Goal: Book appointment/travel/reservation

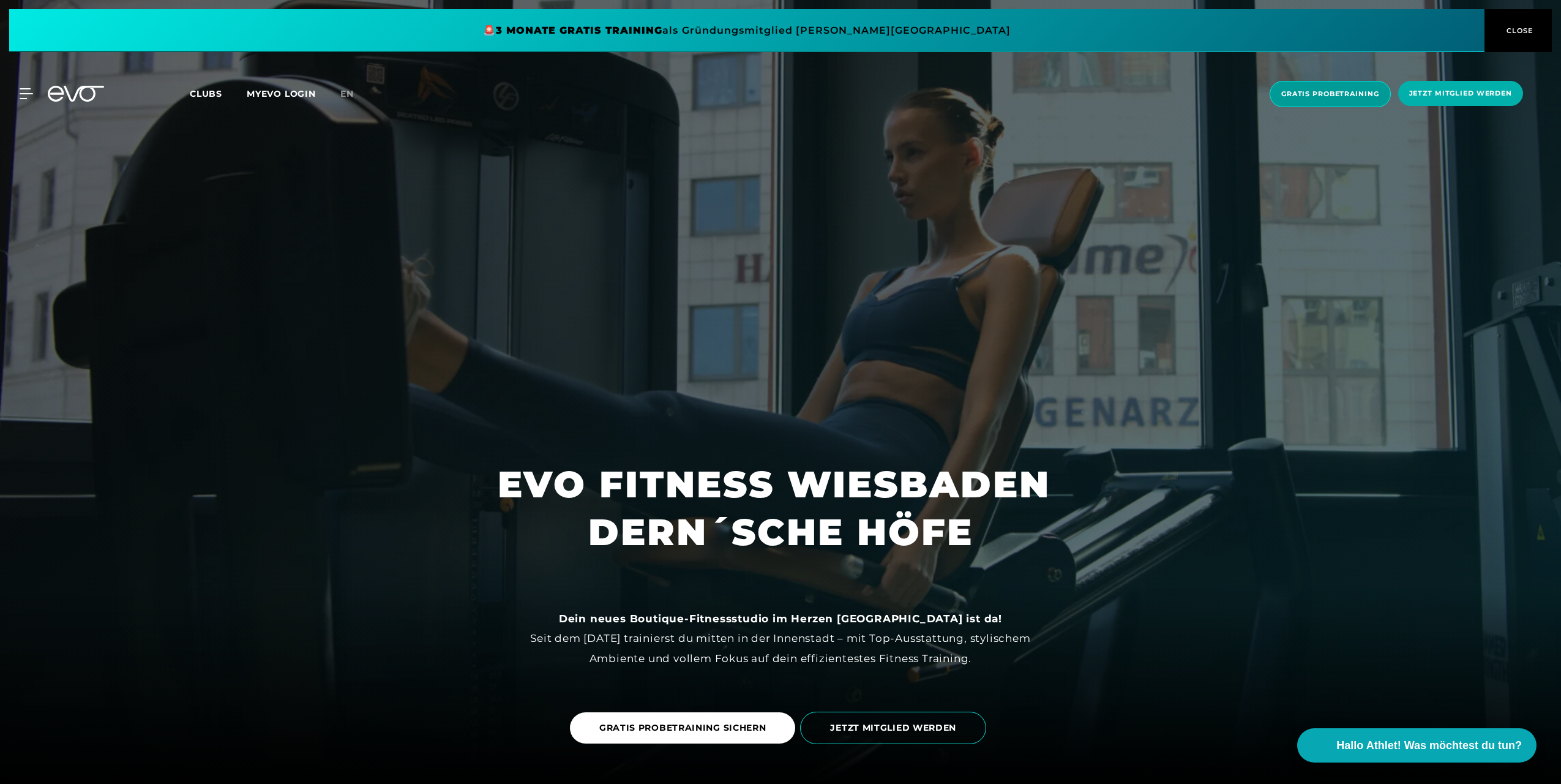
drag, startPoint x: 1339, startPoint y: 96, endPoint x: 1335, endPoint y: 104, distance: 8.9
click at [1339, 96] on span "Gratis Probetraining" at bounding box center [1330, 94] width 98 height 11
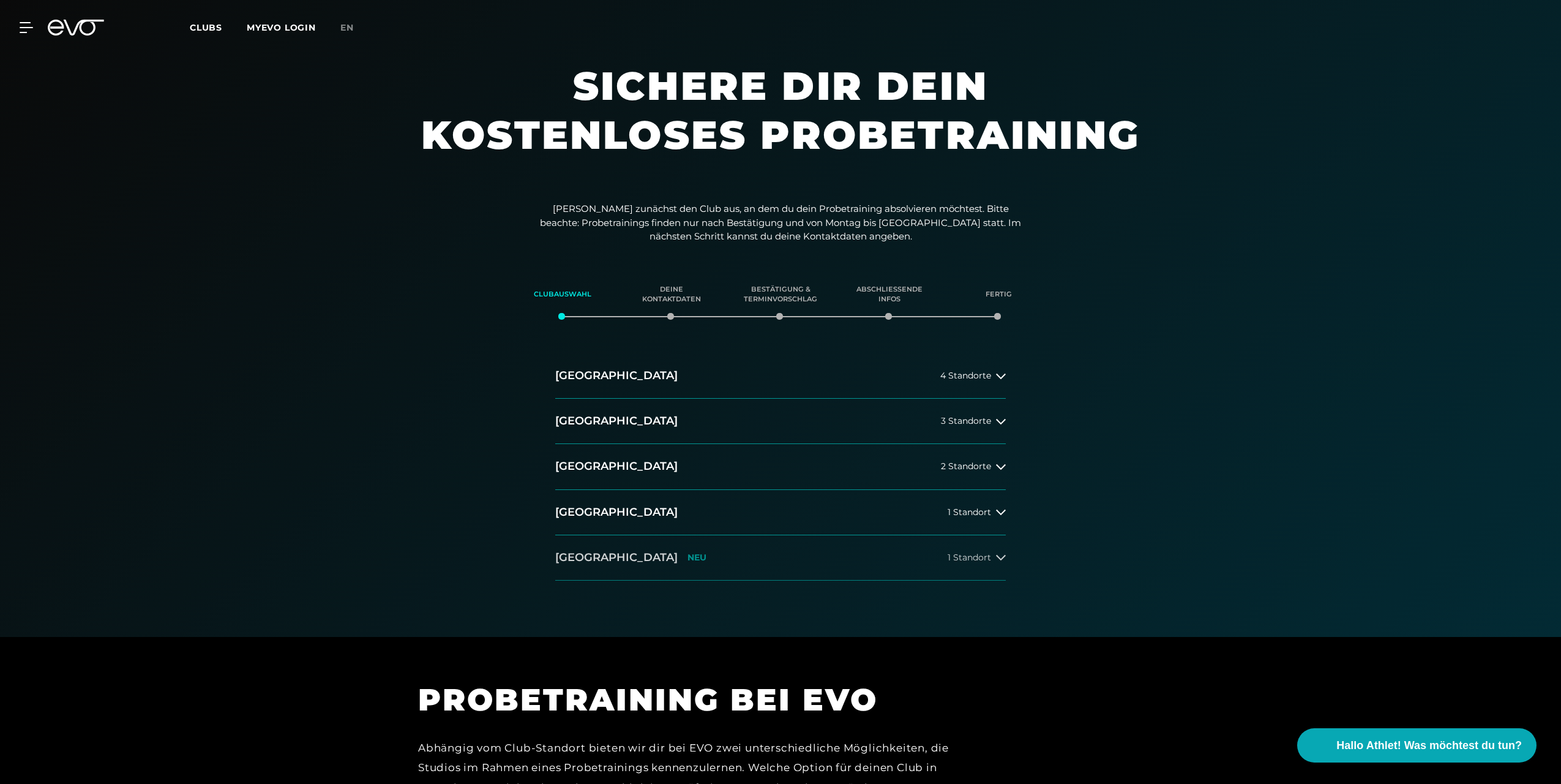
click at [592, 555] on h2 "[GEOGRAPHIC_DATA]" at bounding box center [616, 557] width 122 height 15
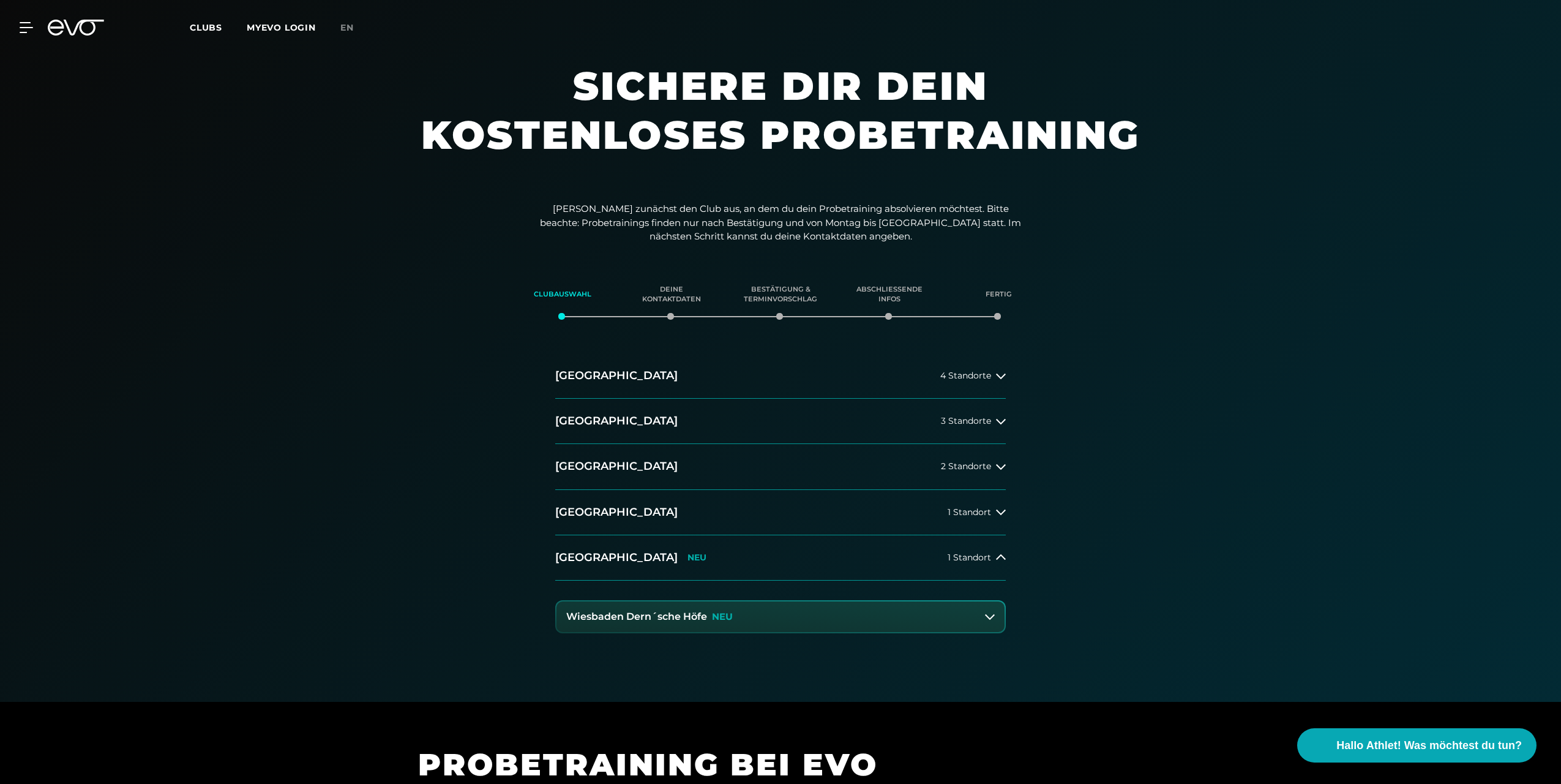
click at [664, 616] on h3 "Wiesbaden Dern´sche Höfe" at bounding box center [636, 616] width 141 height 11
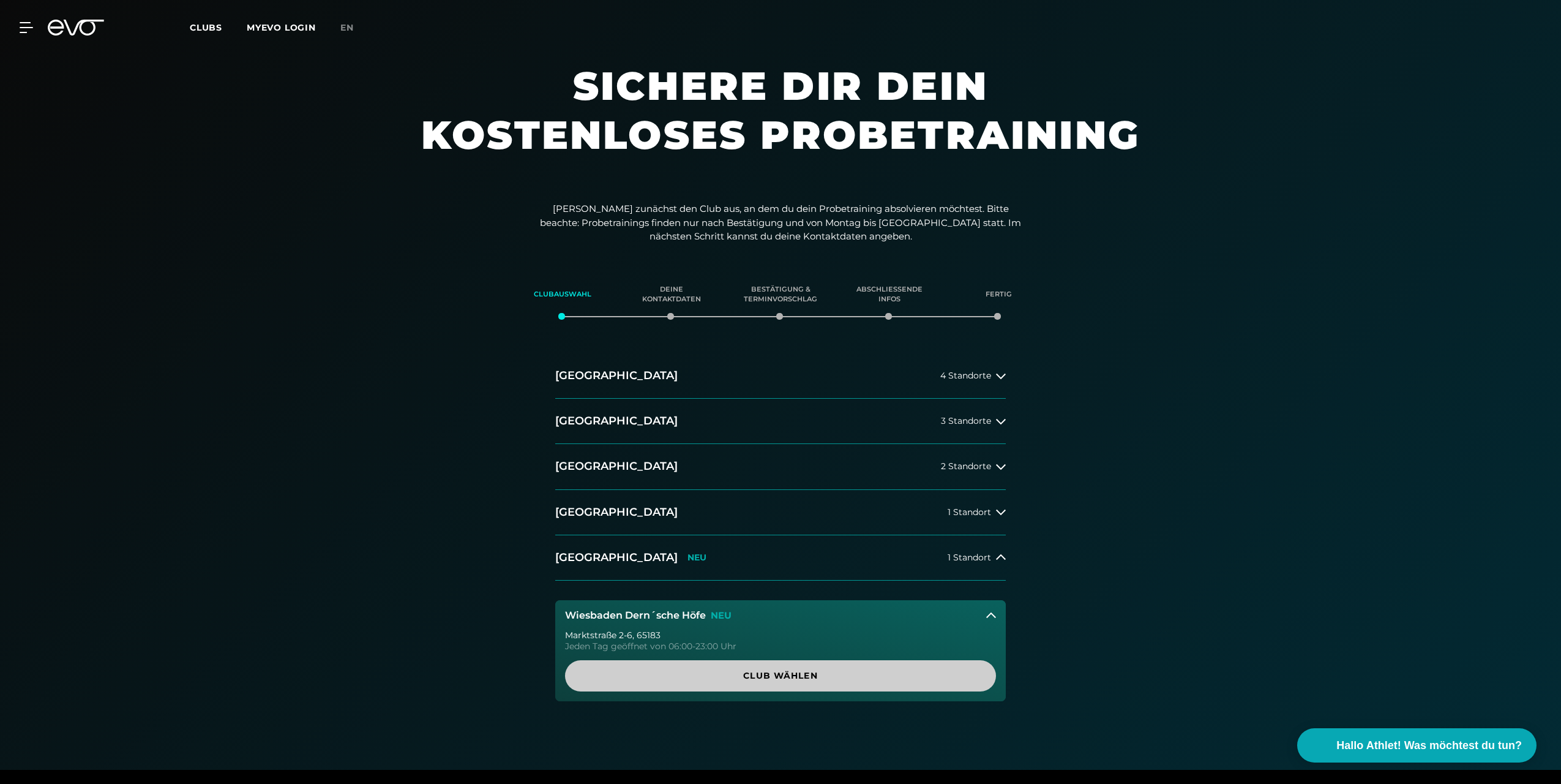
click at [669, 672] on span "Club wählen" at bounding box center [780, 675] width 373 height 13
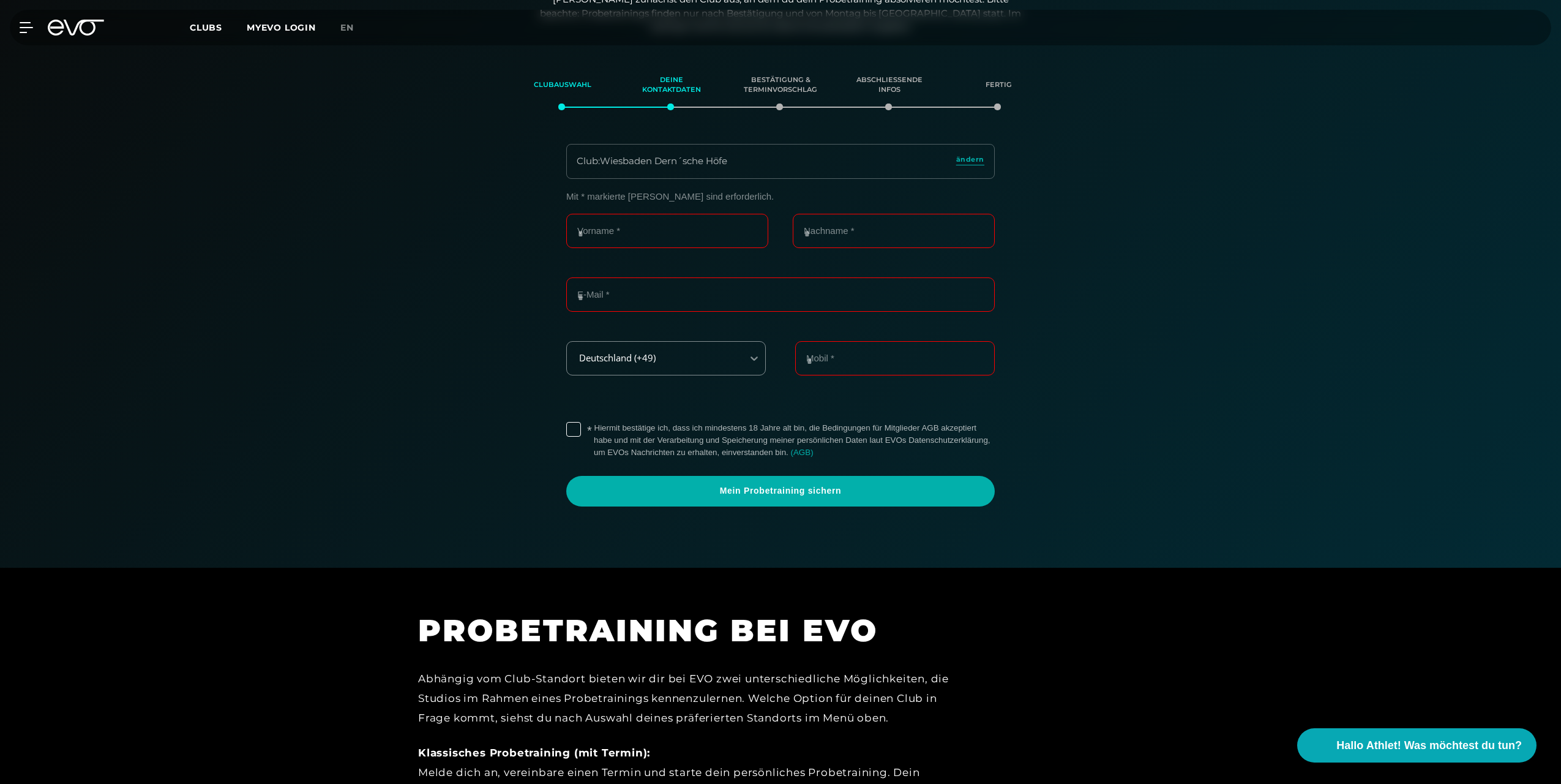
scroll to position [210, 0]
click at [685, 240] on input "Vorname *" at bounding box center [667, 229] width 202 height 34
type input "*****"
click at [902, 240] on input "Nachname *" at bounding box center [894, 229] width 202 height 34
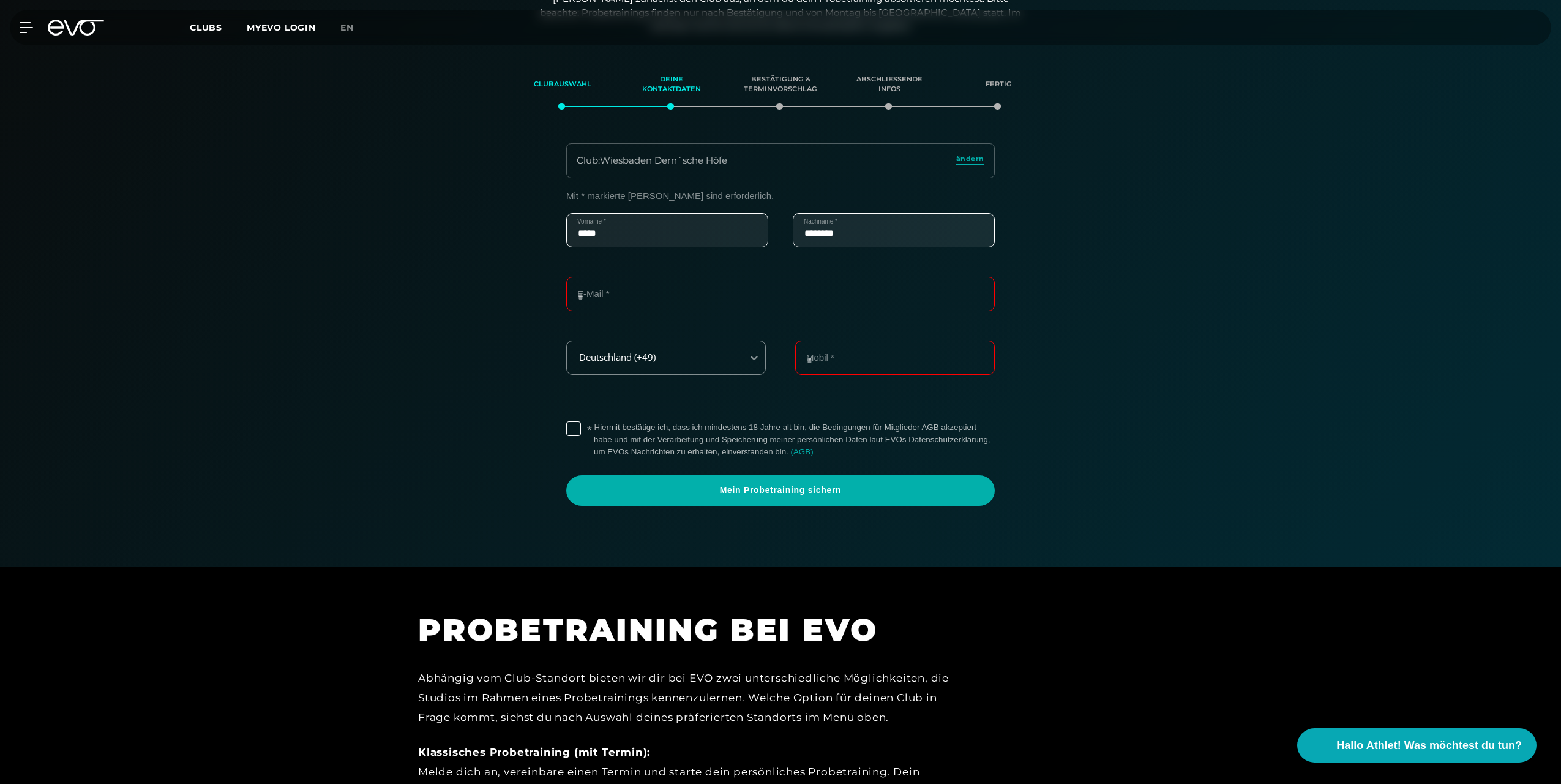
type input "********"
click at [645, 309] on input "E-Mail *" at bounding box center [780, 294] width 429 height 34
type input "**********"
click at [757, 362] on icon at bounding box center [754, 358] width 12 height 12
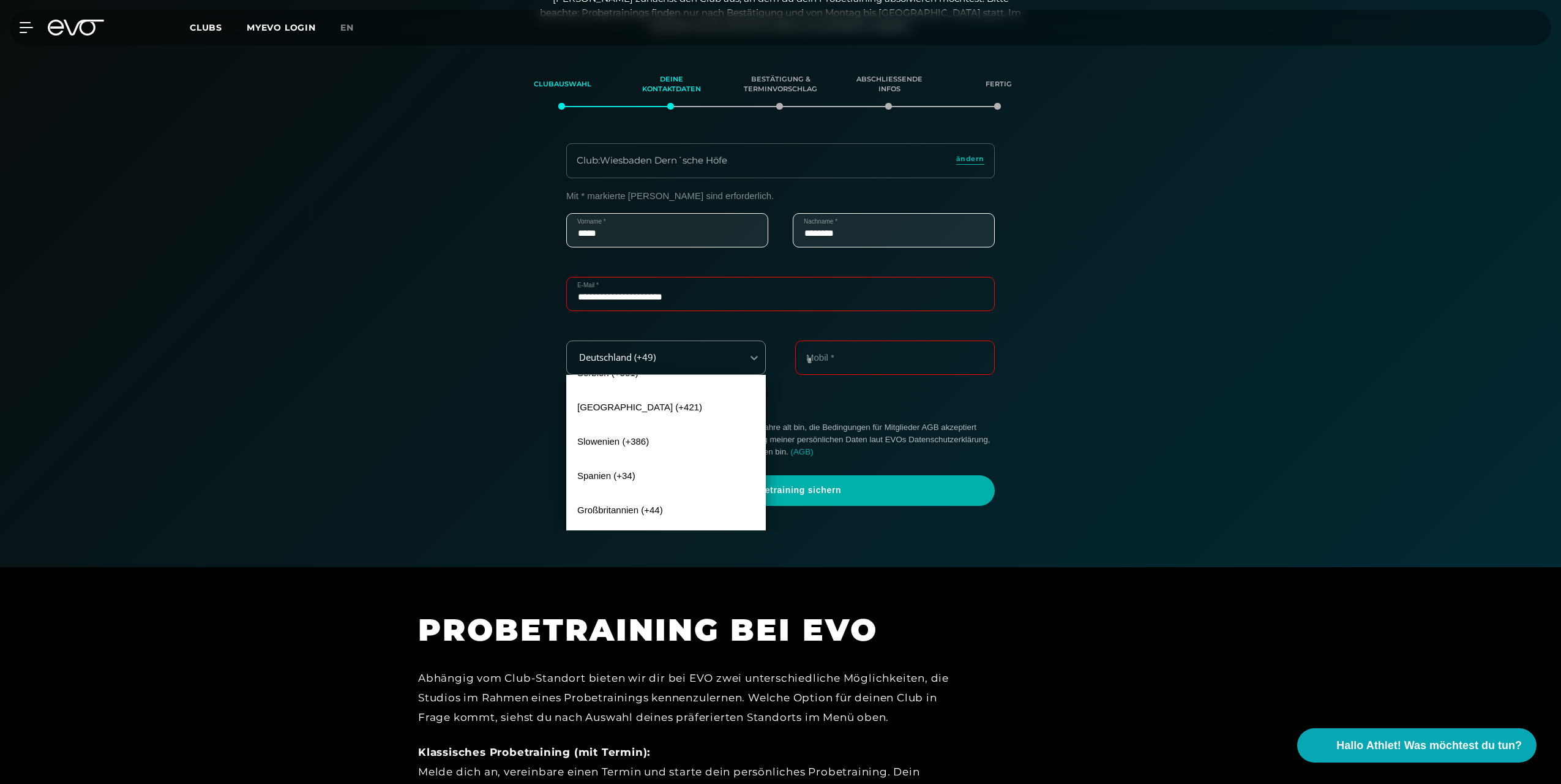
scroll to position [551, 0]
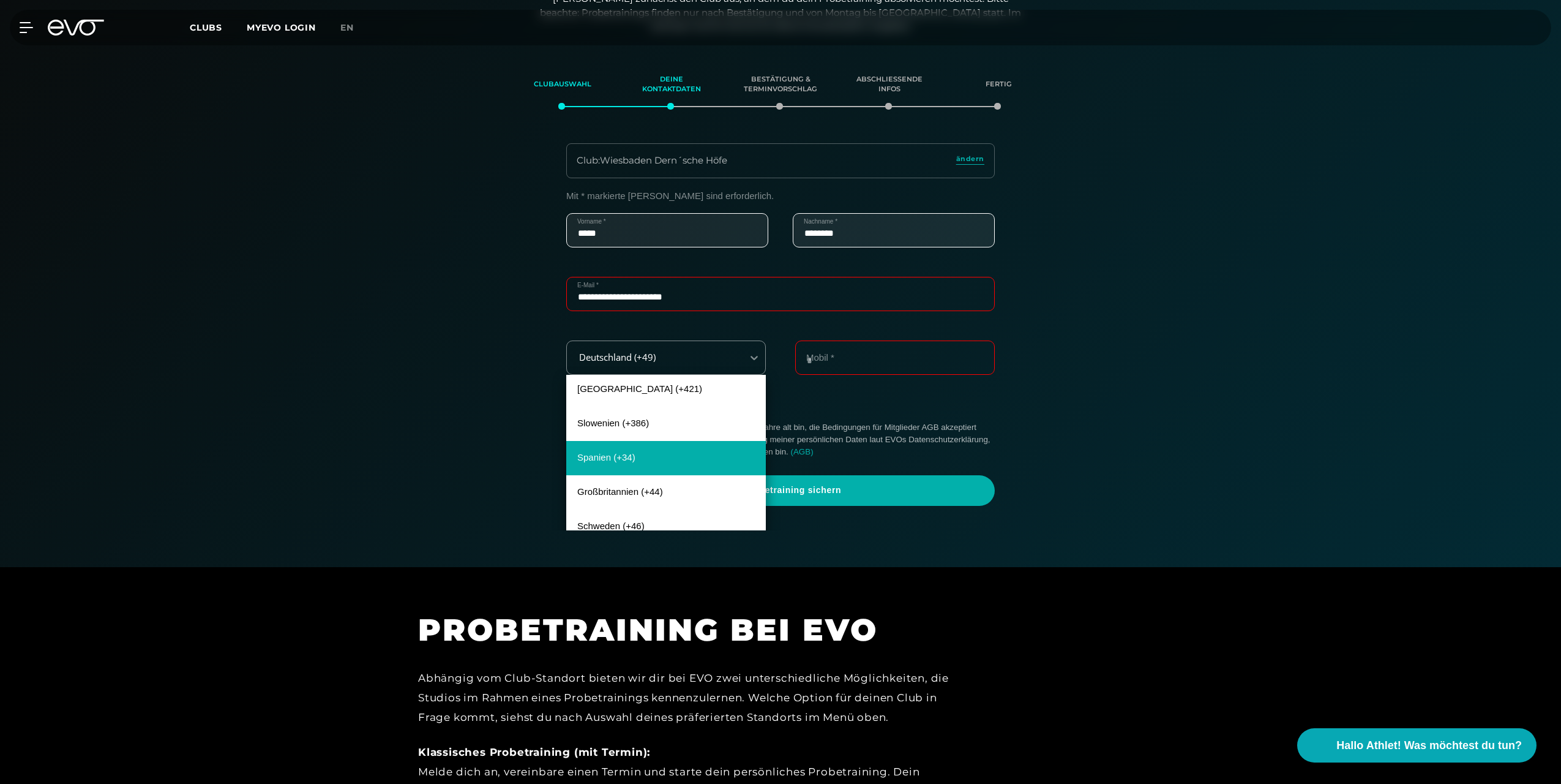
click at [604, 452] on div "Spanien (+34)" at bounding box center [665, 458] width 200 height 34
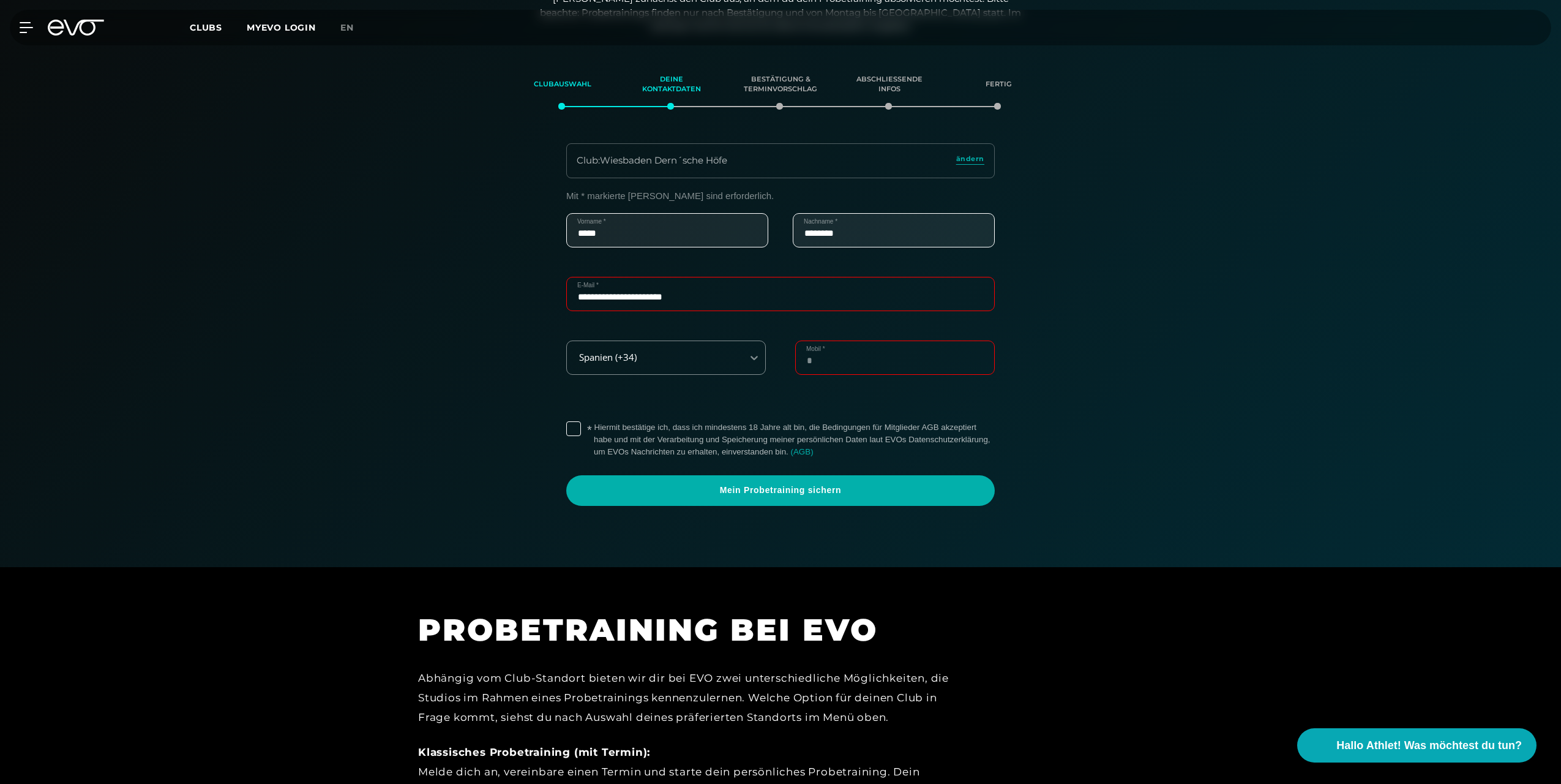
click at [846, 354] on input "Mobil *" at bounding box center [895, 357] width 200 height 34
type input "*********"
click at [594, 425] on label "* Hiermit bestätige ich, dass ich mindestens 18 Jahre alt bin, die Bedingungen …" at bounding box center [795, 439] width 401 height 37
click at [792, 490] on span "Mein Probetraining sichern" at bounding box center [780, 490] width 370 height 12
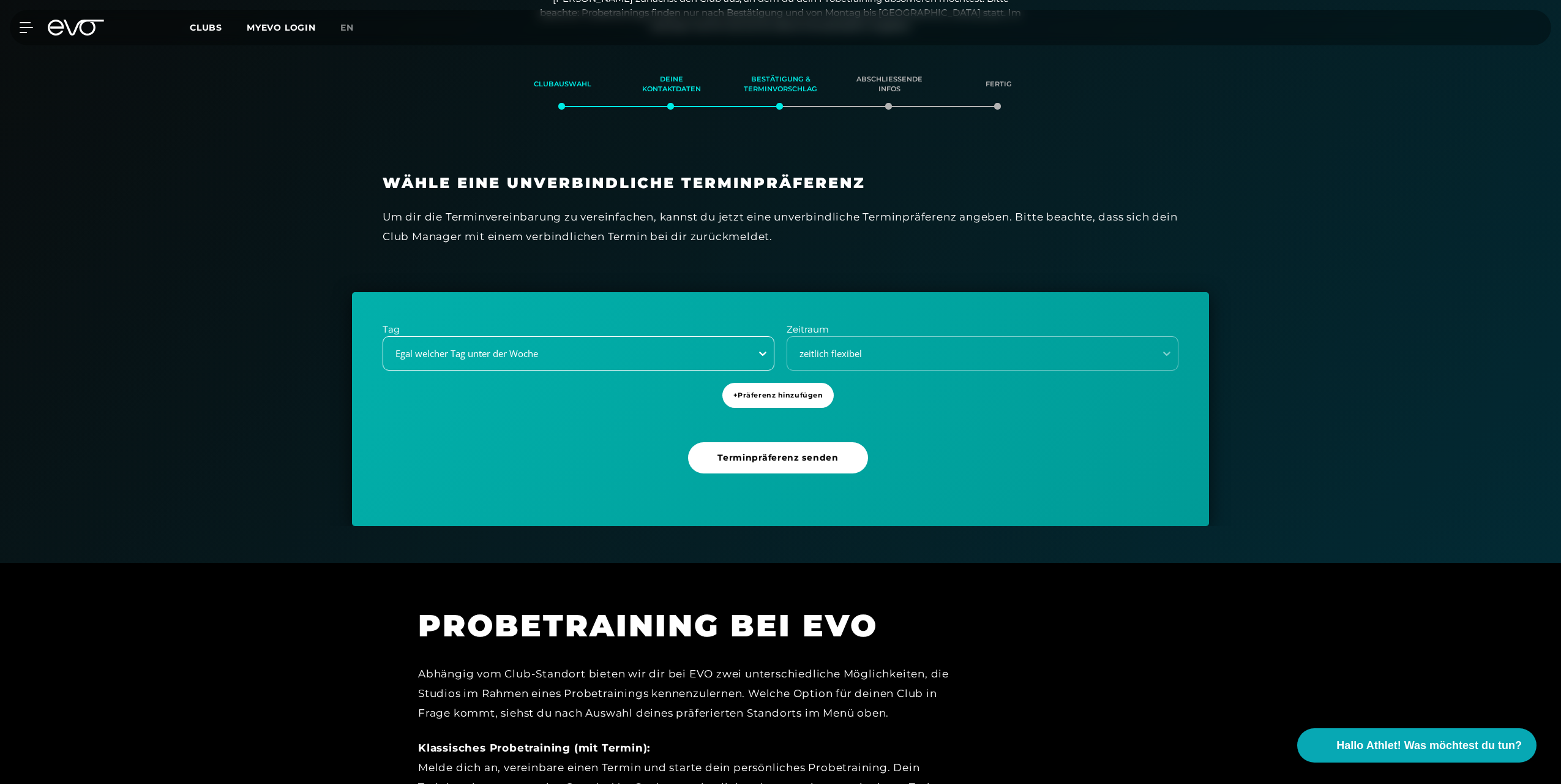
click at [762, 358] on icon at bounding box center [763, 353] width 12 height 12
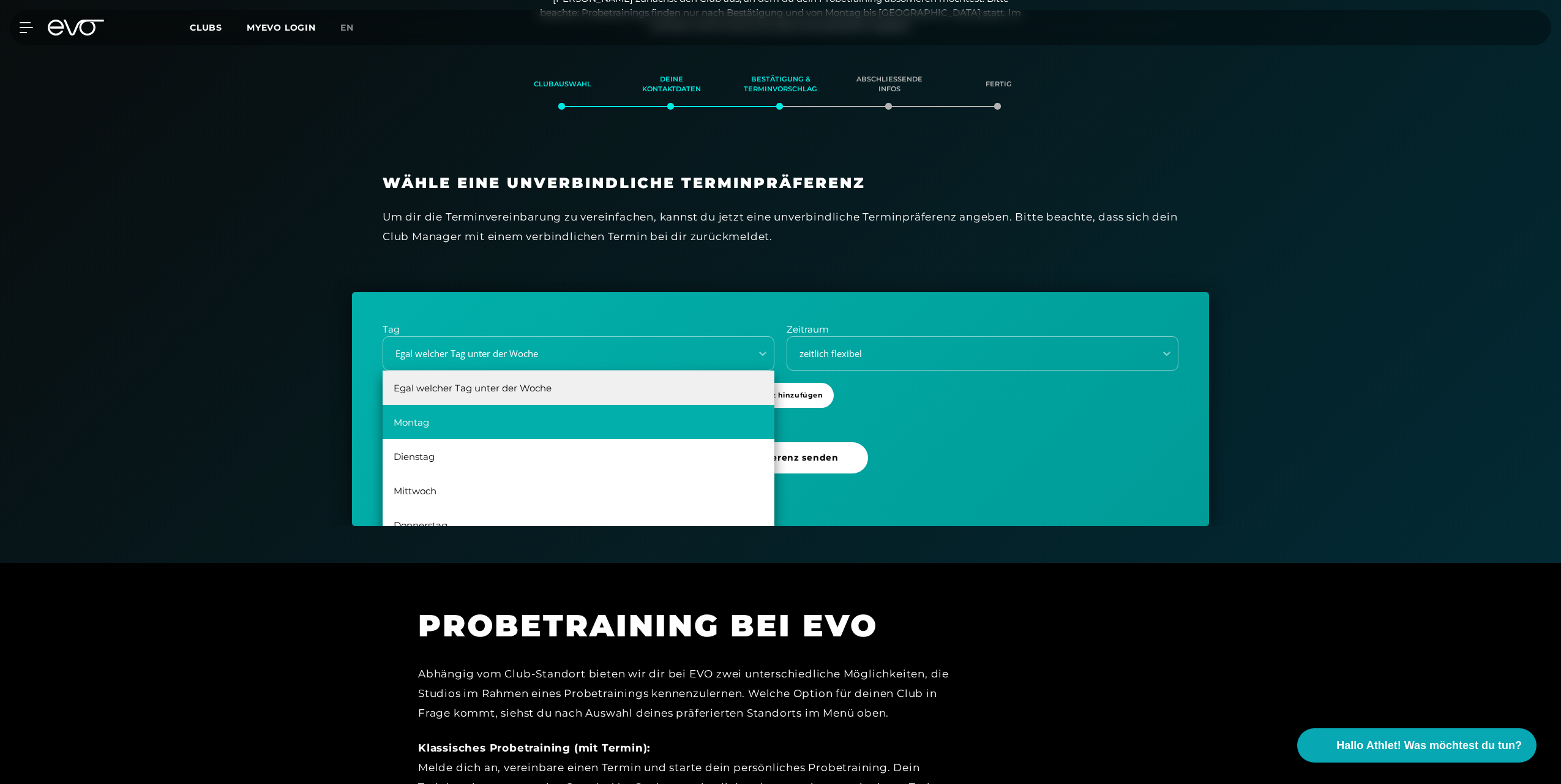
click at [499, 418] on div "Montag" at bounding box center [578, 421] width 392 height 34
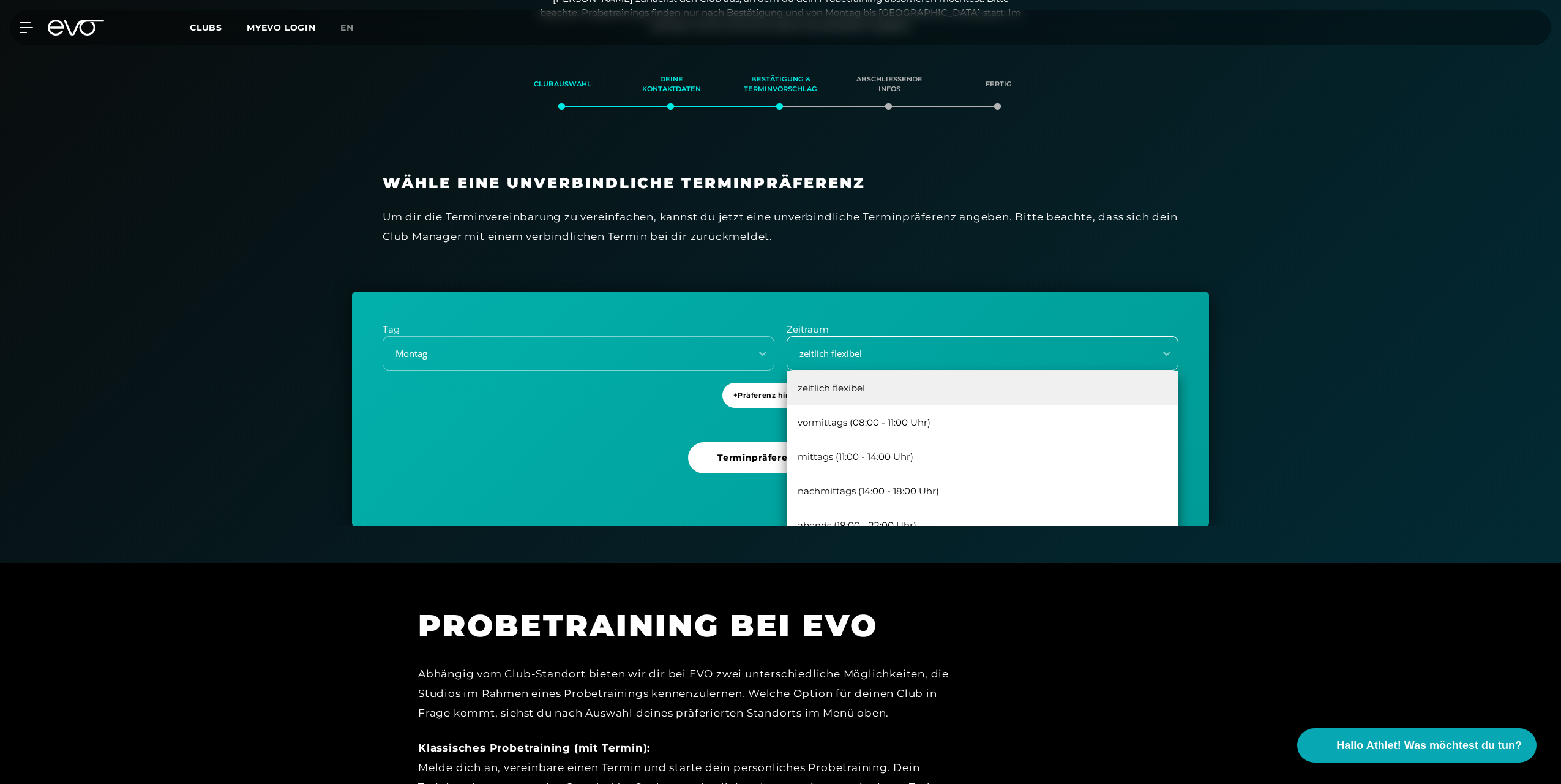
click at [940, 352] on div "zeitlich flexibel" at bounding box center [967, 353] width 358 height 14
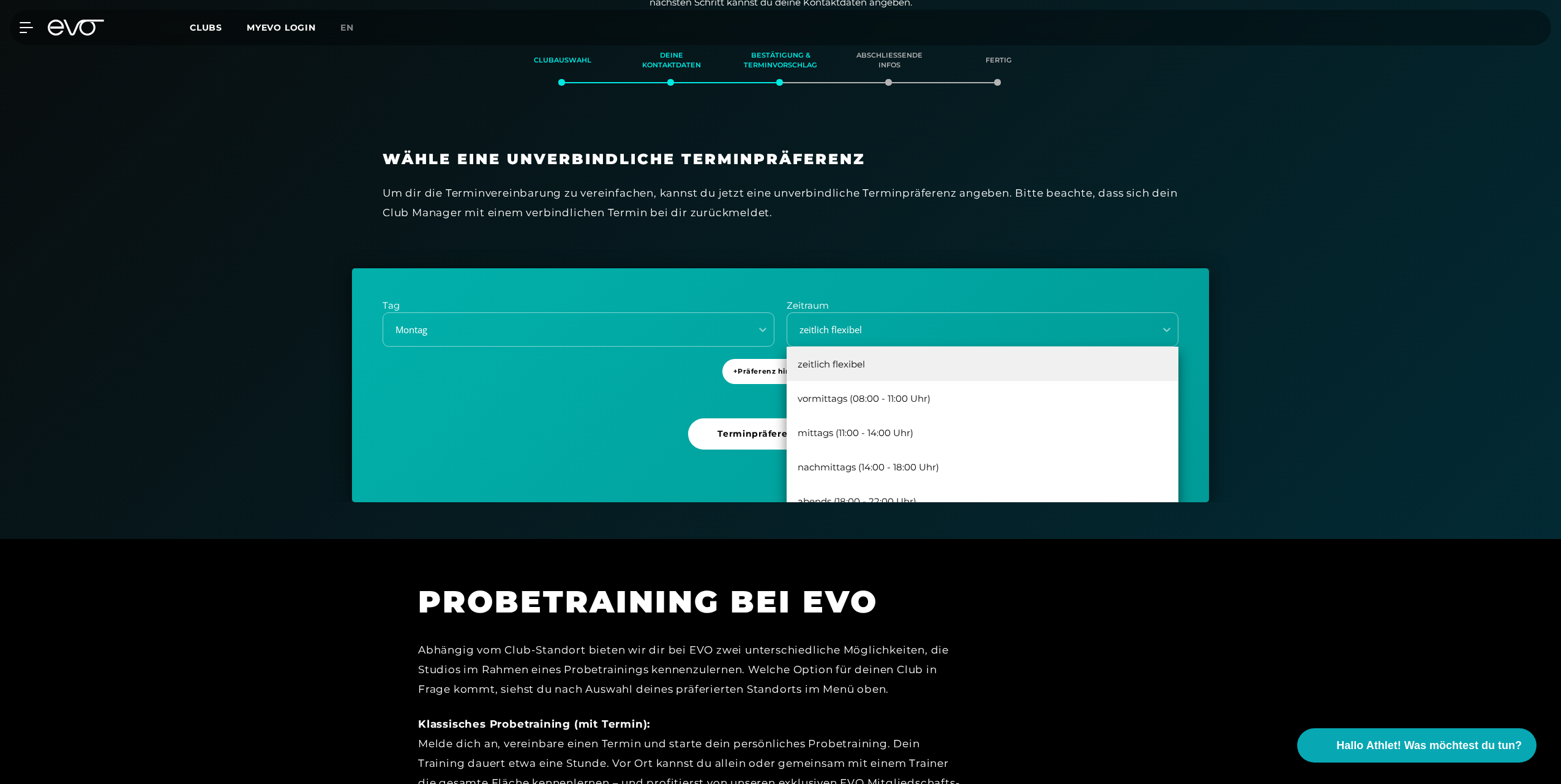
scroll to position [272, 0]
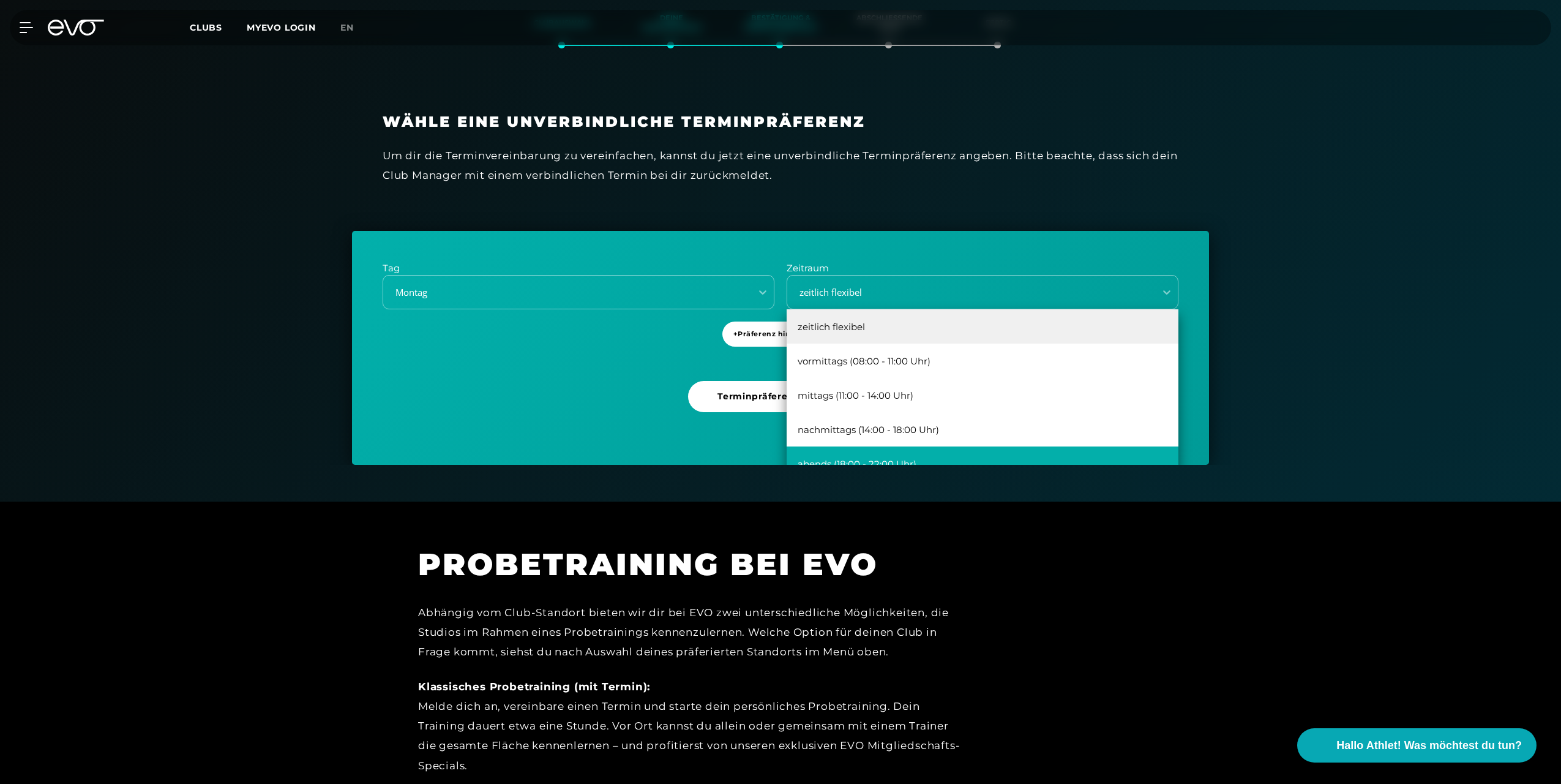
click at [859, 458] on div "abends (18:00 - 22:00 Uhr)" at bounding box center [983, 463] width 392 height 34
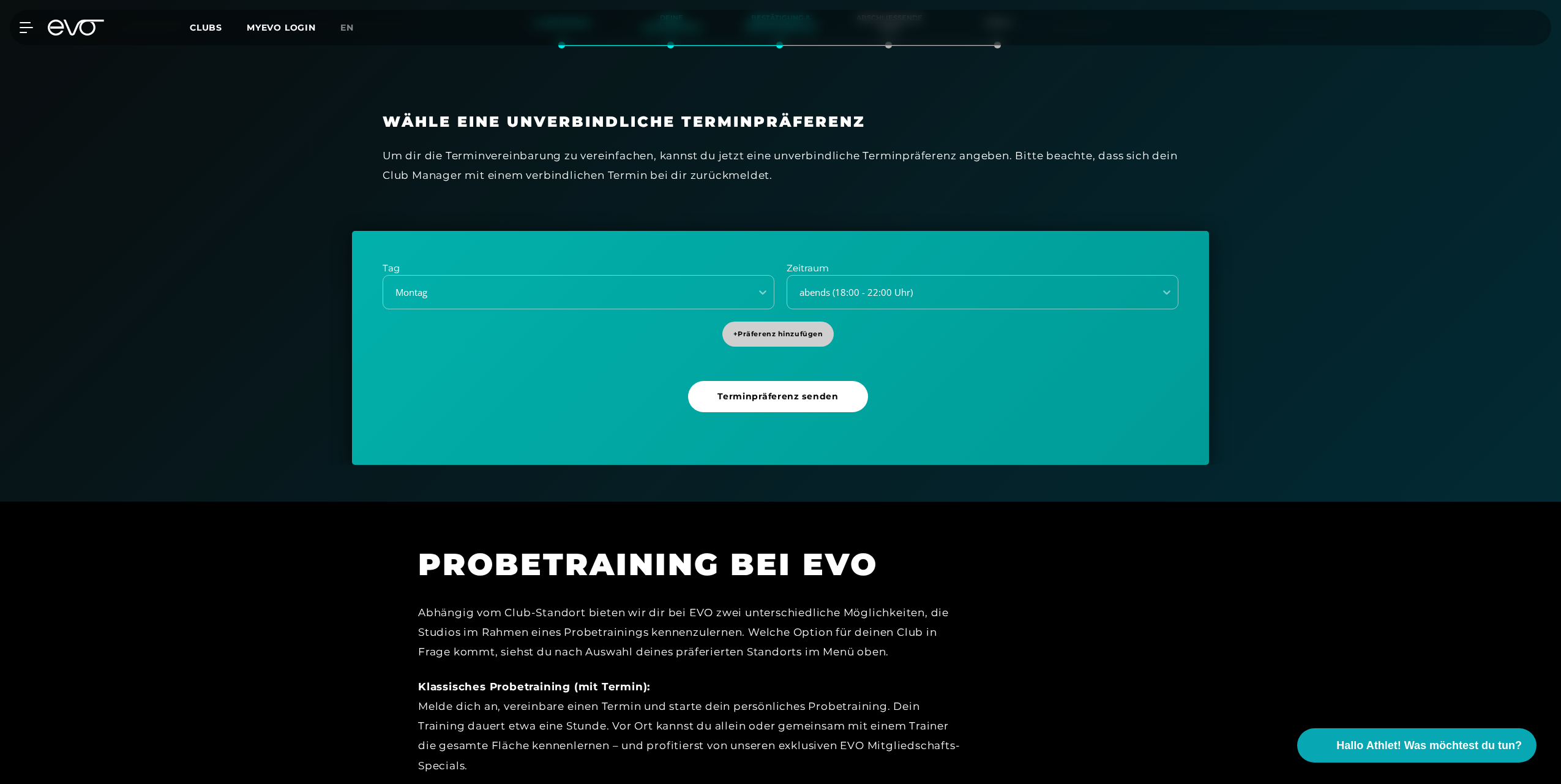
click at [774, 338] on span "+ Präferenz hinzufügen" at bounding box center [778, 334] width 90 height 11
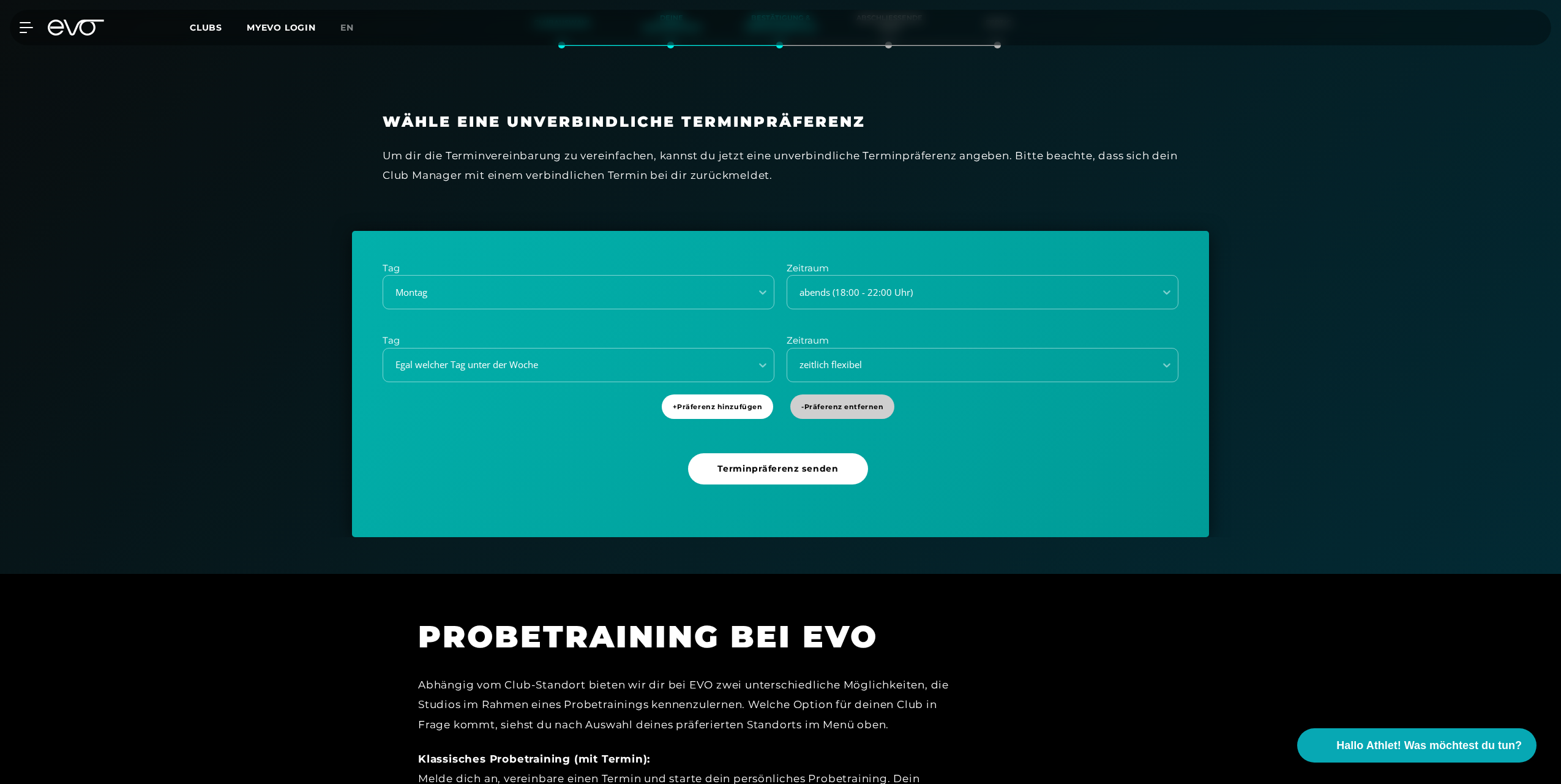
click at [841, 407] on span "- Präferenz entfernen" at bounding box center [842, 407] width 82 height 11
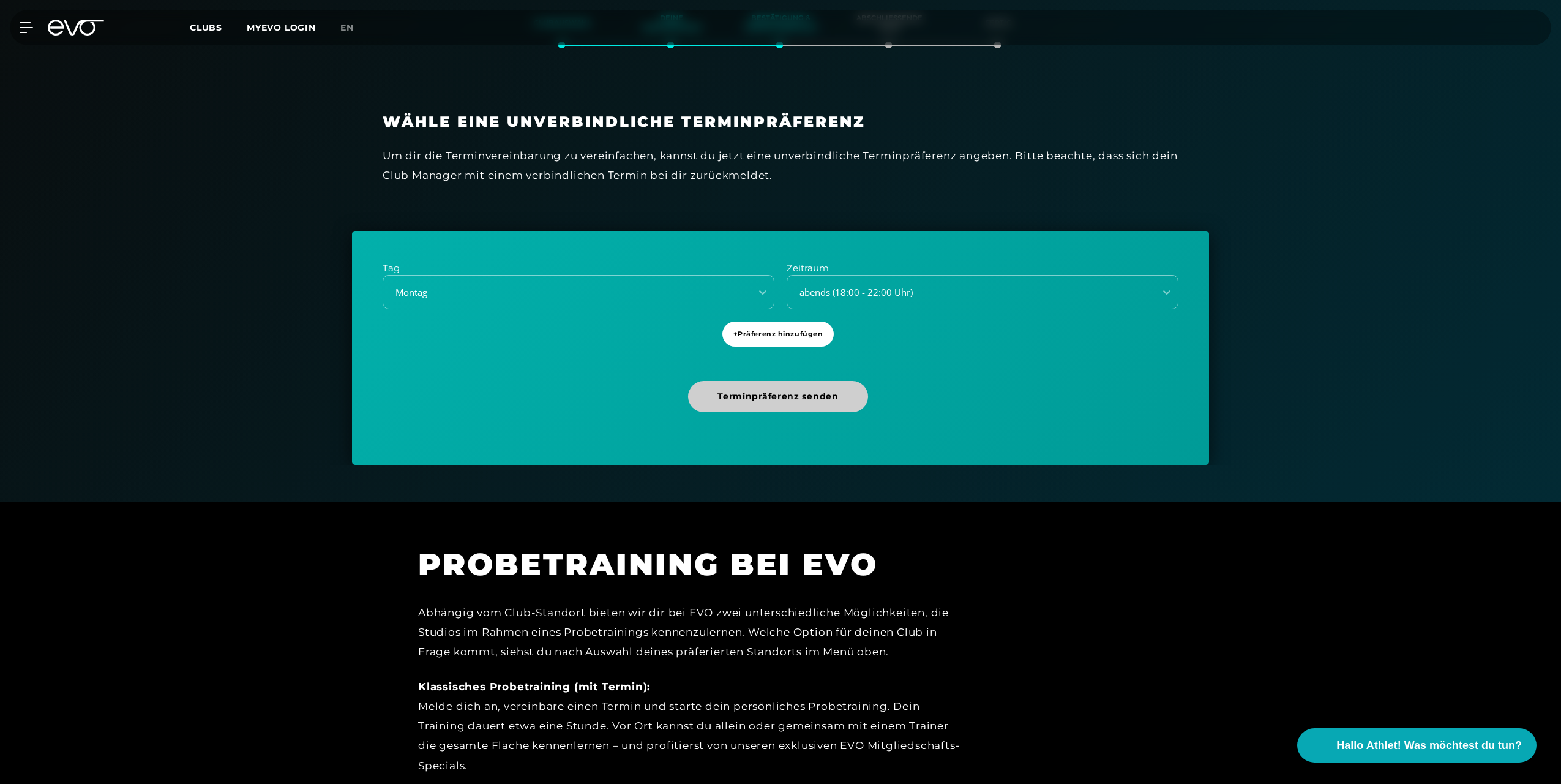
click at [793, 398] on span "Terminpräferenz senden" at bounding box center [777, 396] width 120 height 13
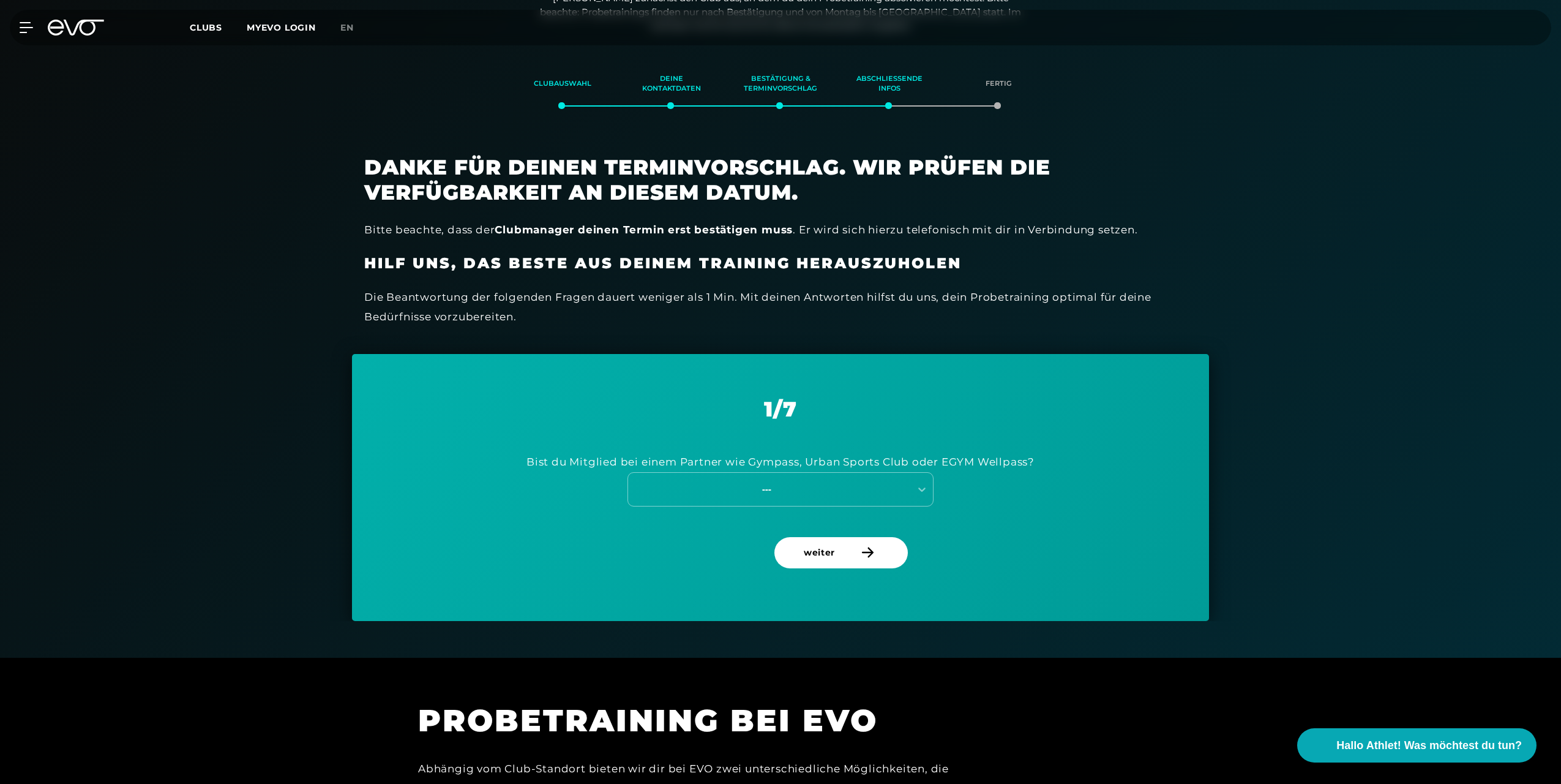
scroll to position [210, 0]
click at [927, 486] on icon at bounding box center [922, 490] width 12 height 12
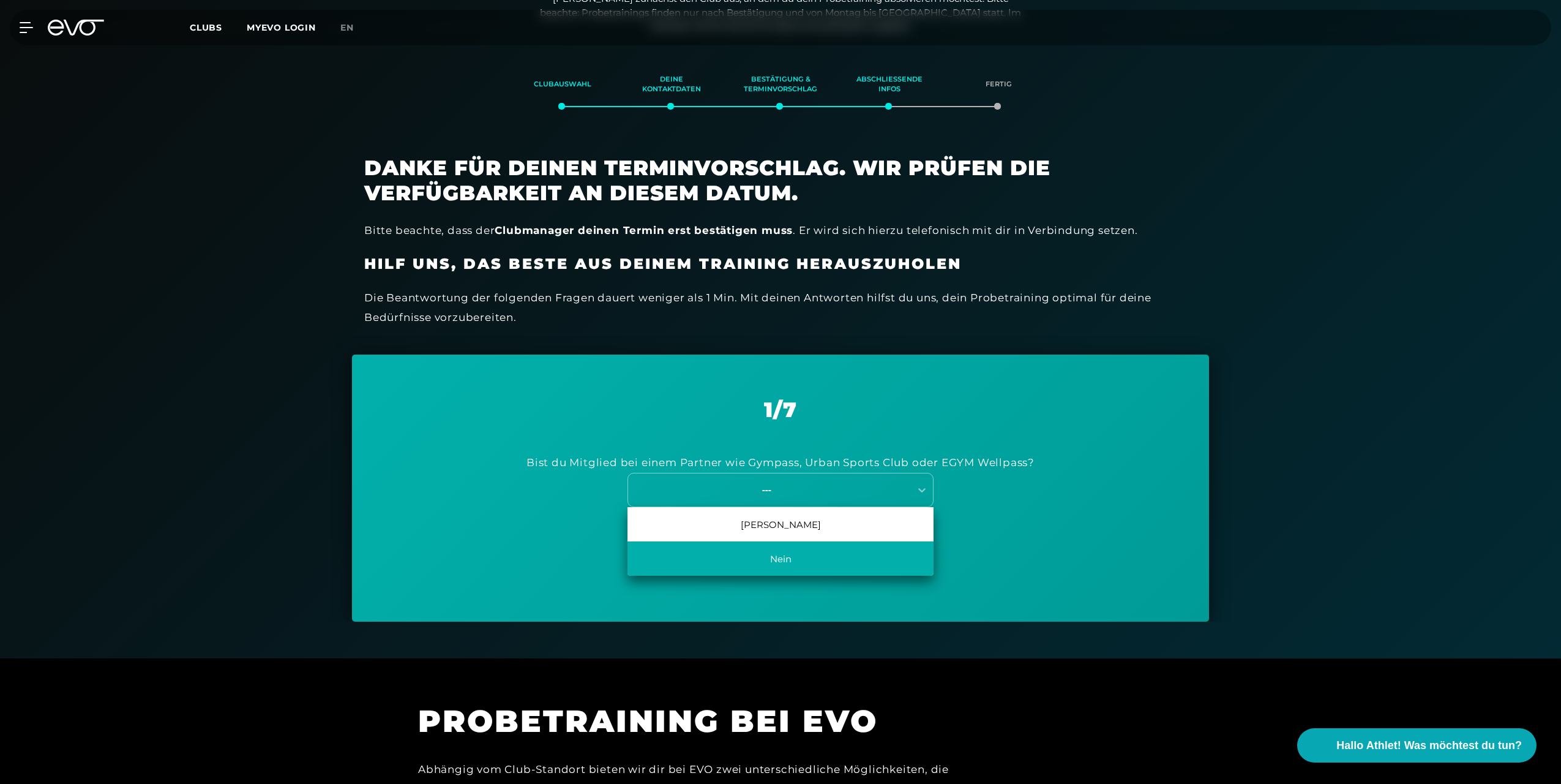
click at [821, 555] on div "Nein" at bounding box center [780, 558] width 306 height 34
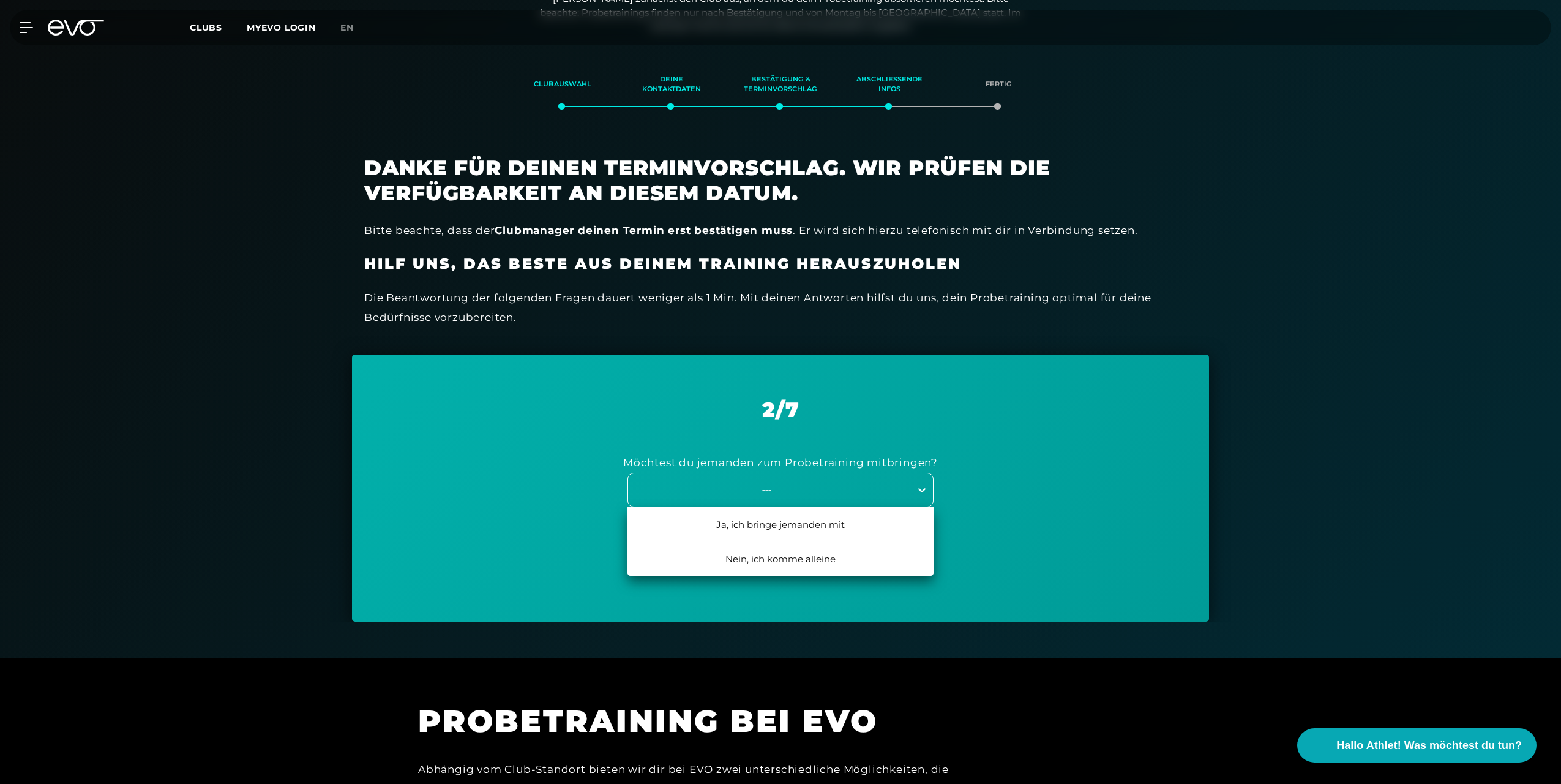
click at [925, 488] on icon at bounding box center [922, 490] width 12 height 12
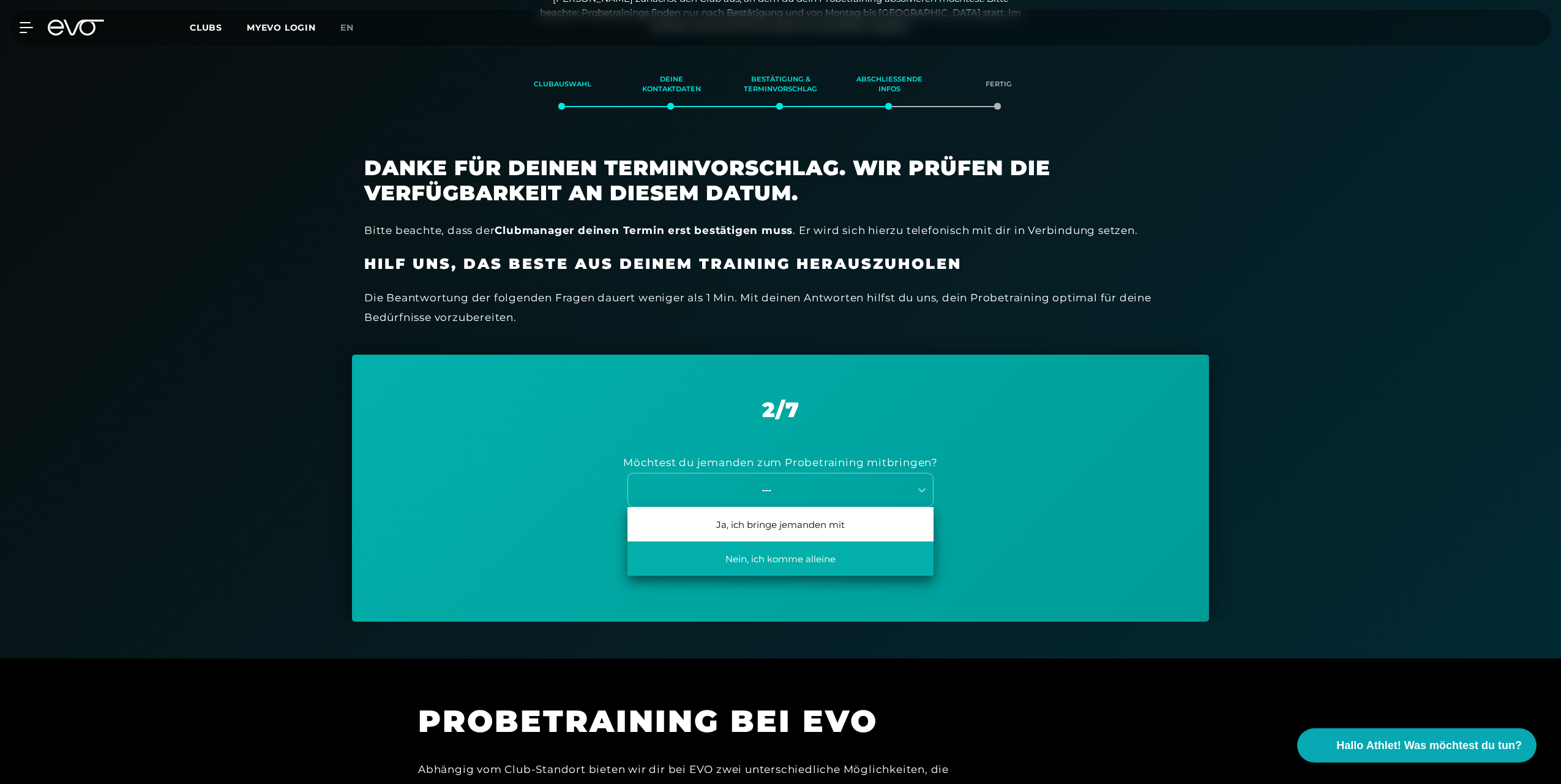
click at [818, 564] on div "Nein, ich komme alleine" at bounding box center [780, 558] width 306 height 34
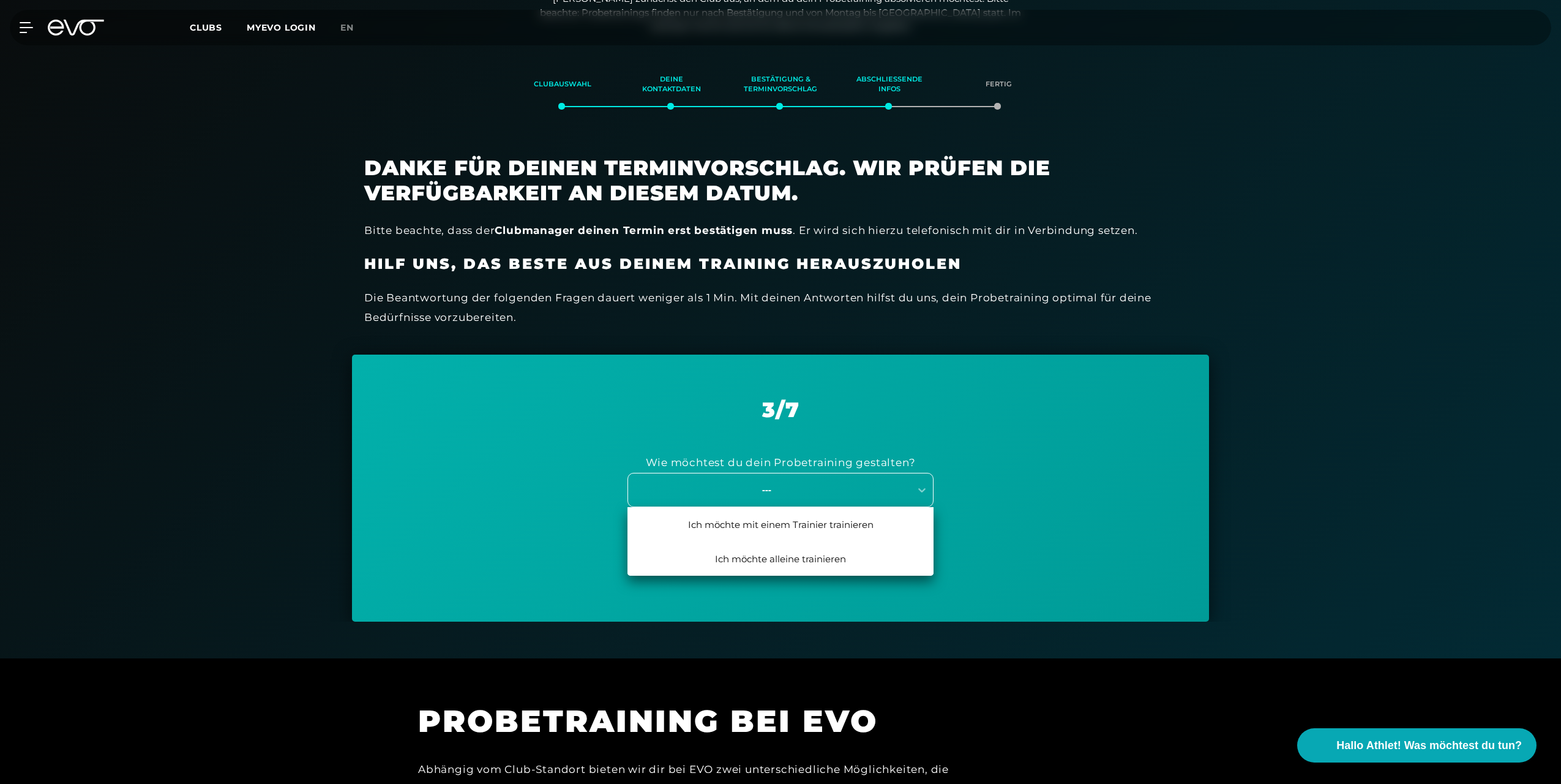
click at [866, 491] on div "---" at bounding box center [766, 490] width 275 height 14
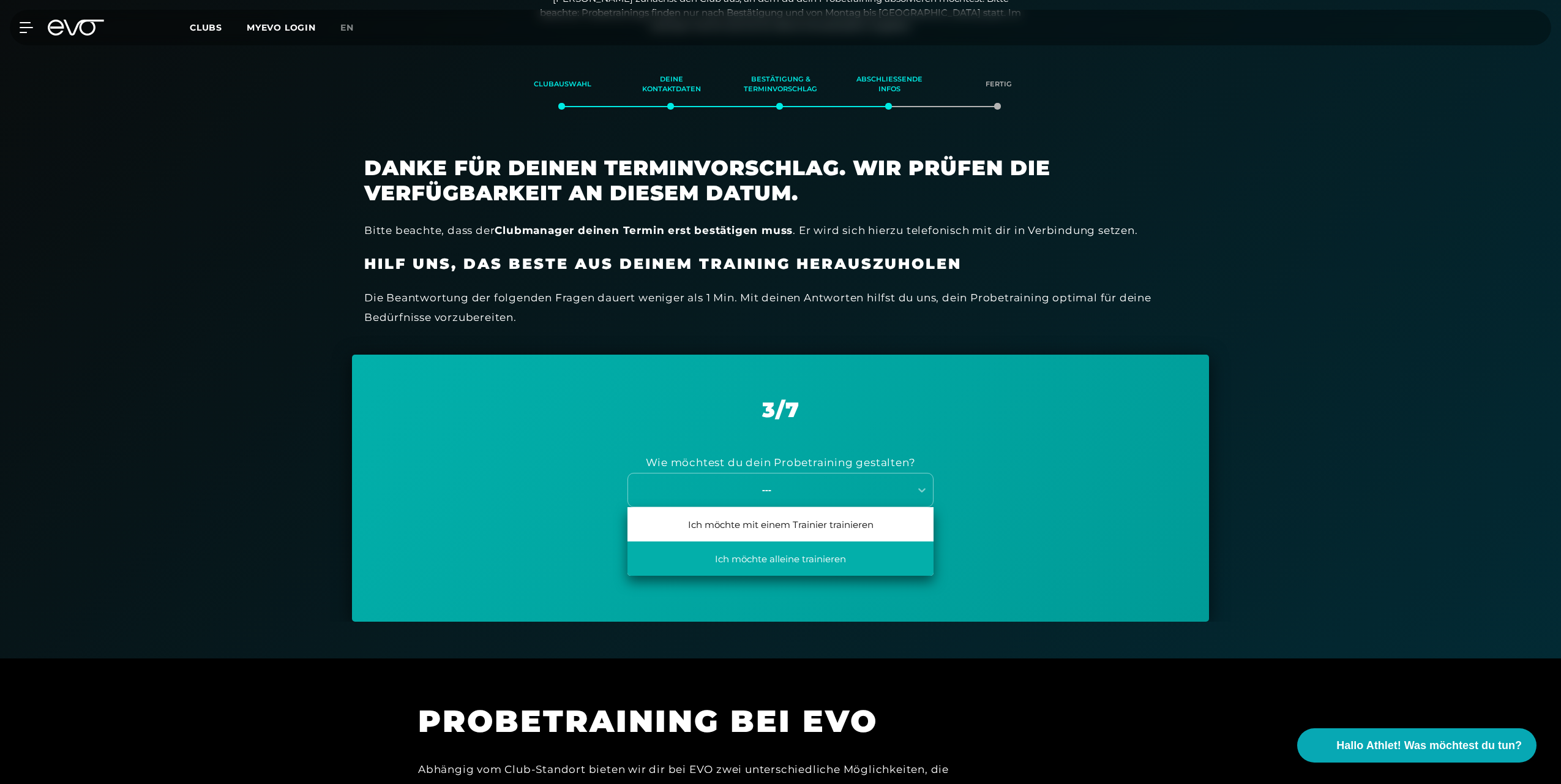
click at [824, 555] on div "Ich möchte alleine trainieren" at bounding box center [780, 558] width 306 height 34
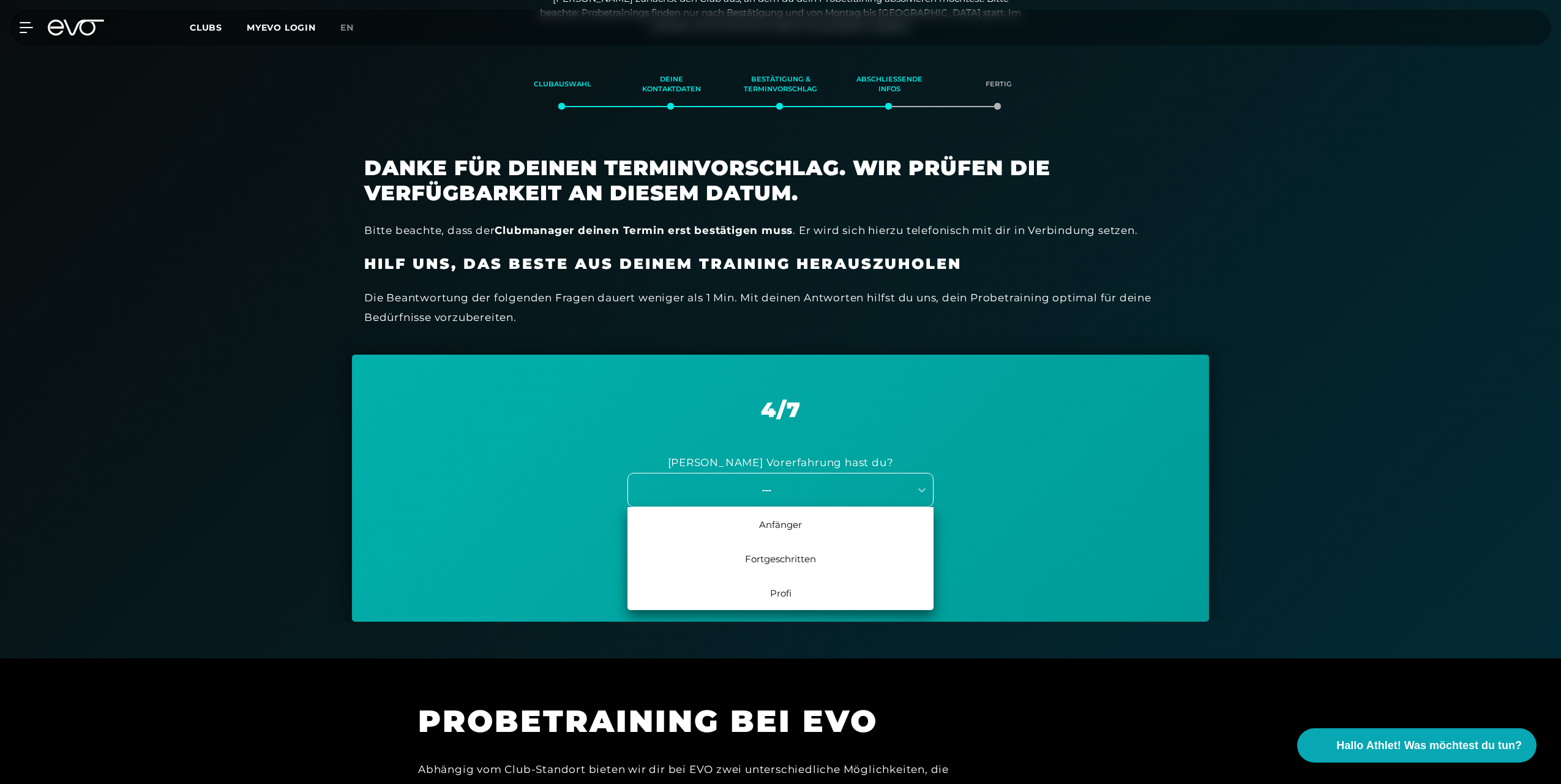
click at [825, 490] on div "---" at bounding box center [766, 490] width 275 height 14
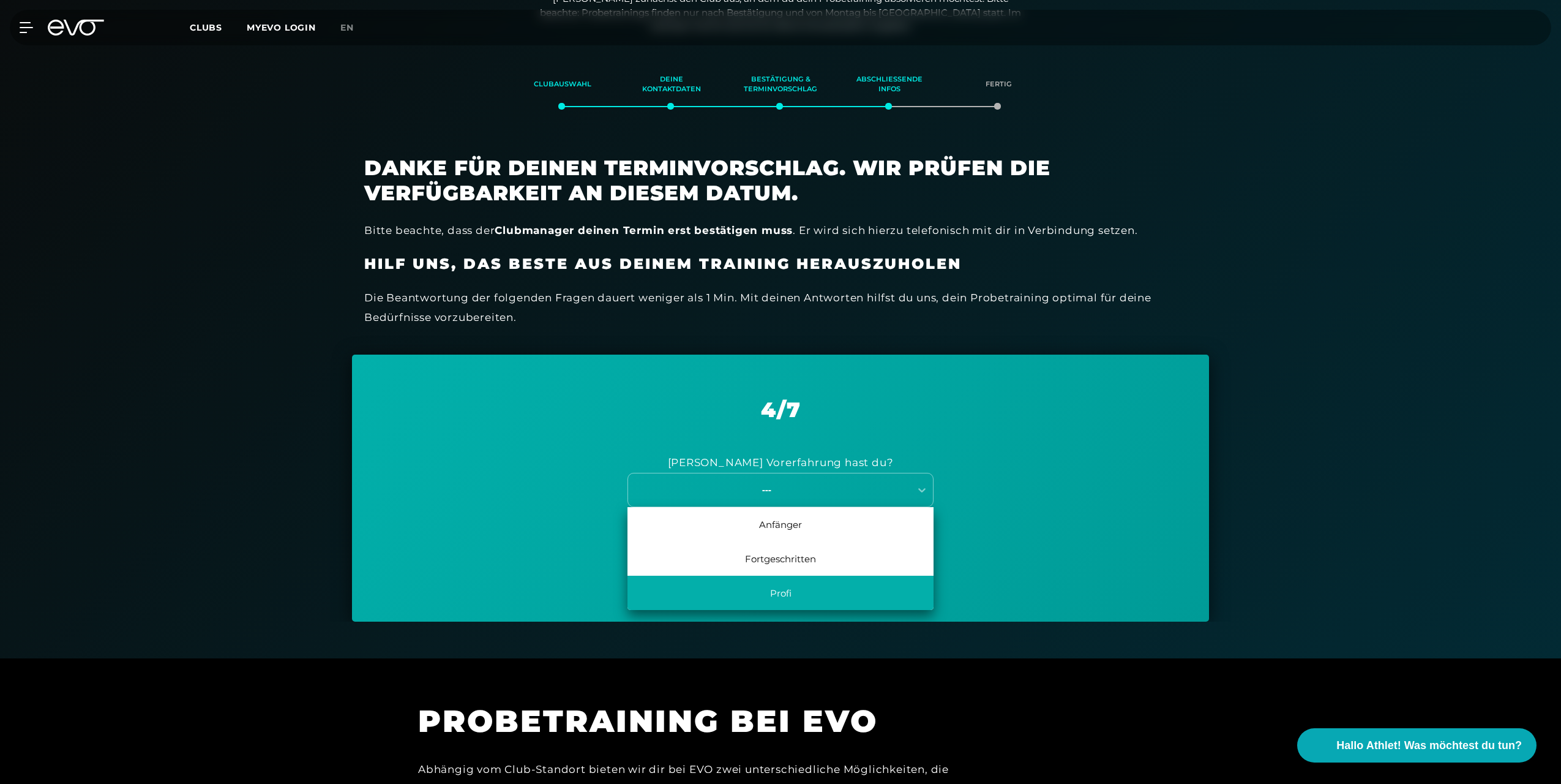
click at [804, 592] on div "Profi" at bounding box center [780, 592] width 306 height 34
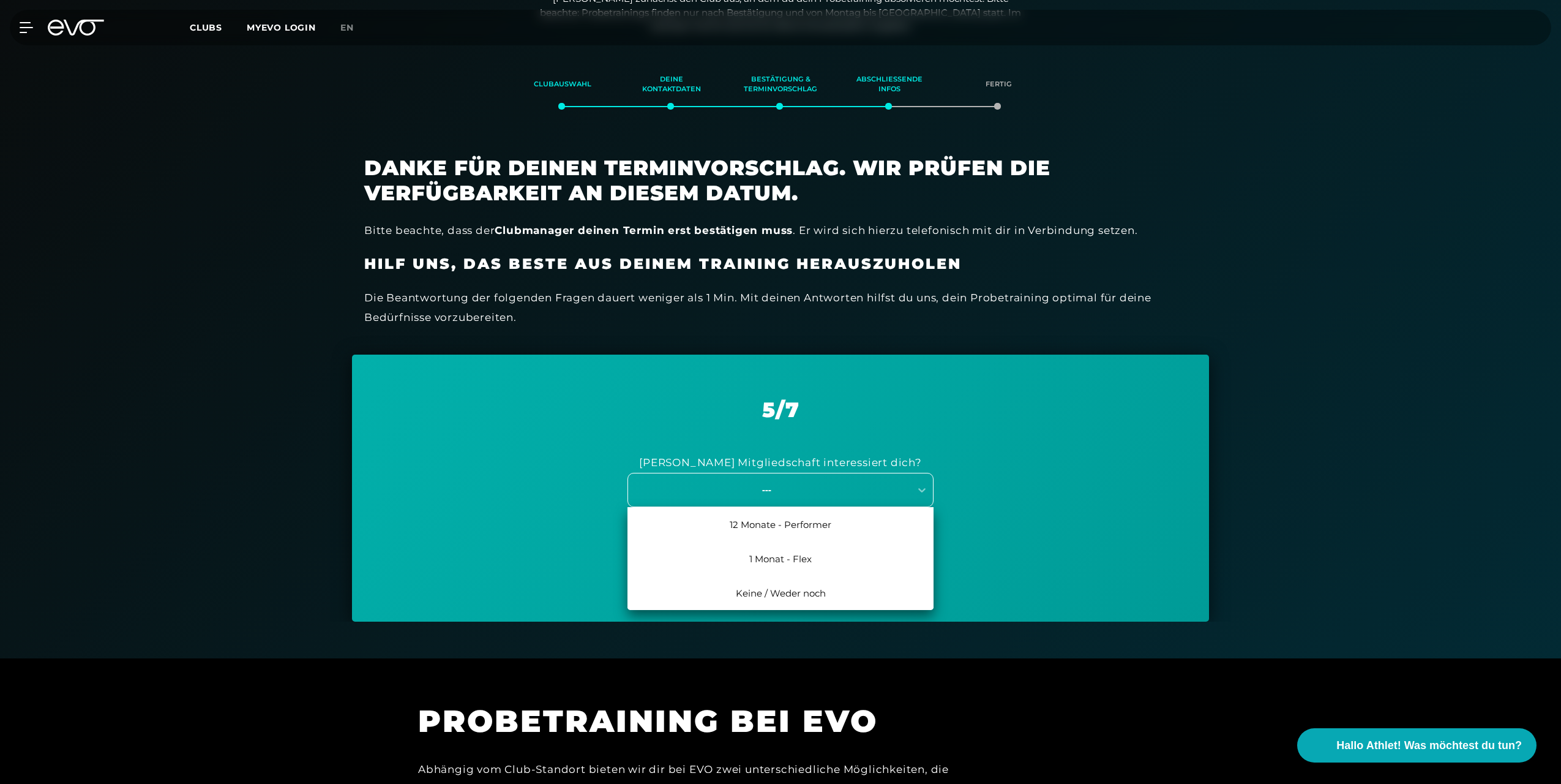
click at [778, 493] on div "---" at bounding box center [766, 490] width 275 height 14
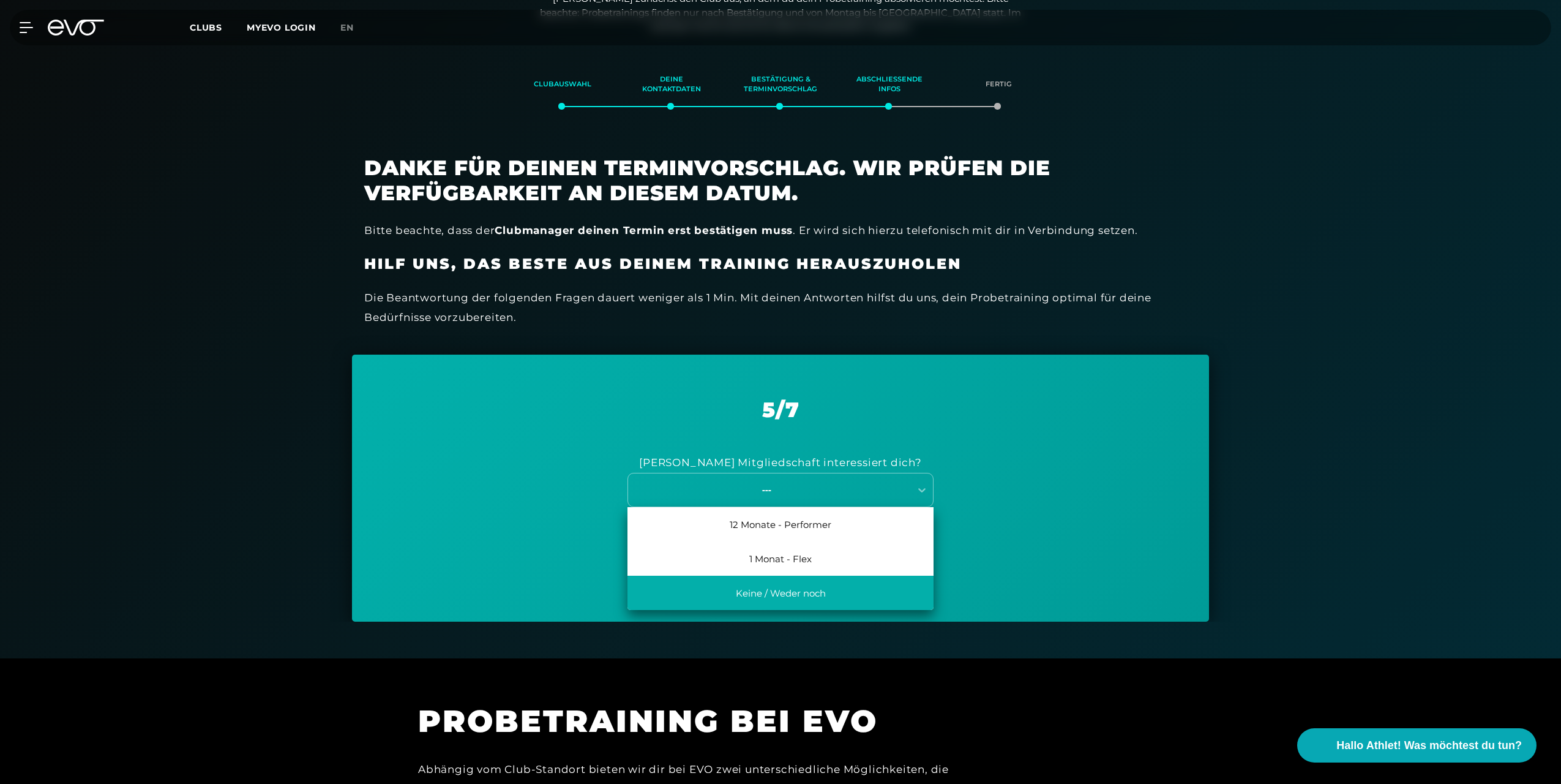
click at [833, 588] on div "Keine / Weder noch" at bounding box center [780, 592] width 306 height 34
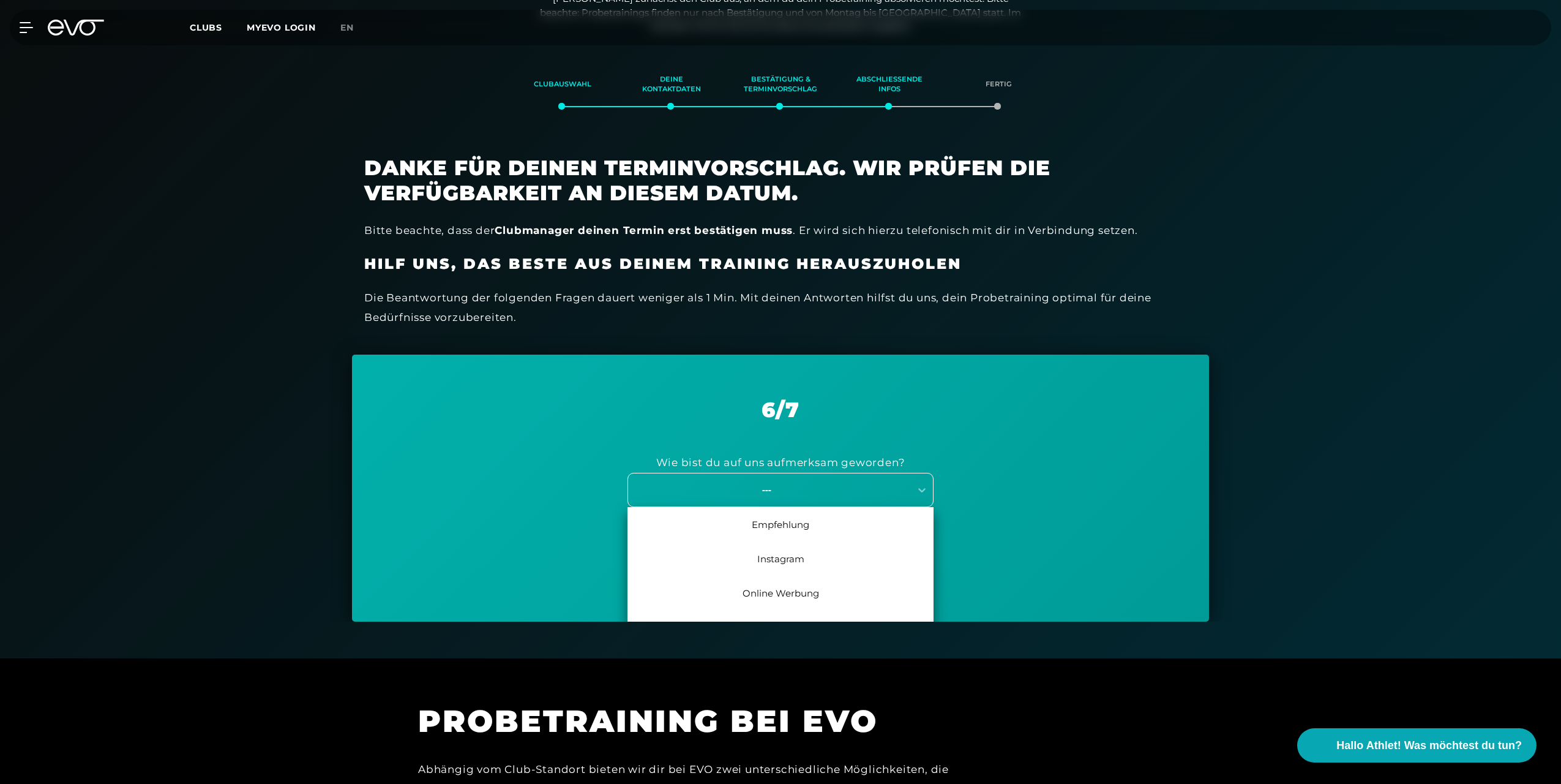
click at [794, 480] on div "---" at bounding box center [780, 490] width 306 height 34
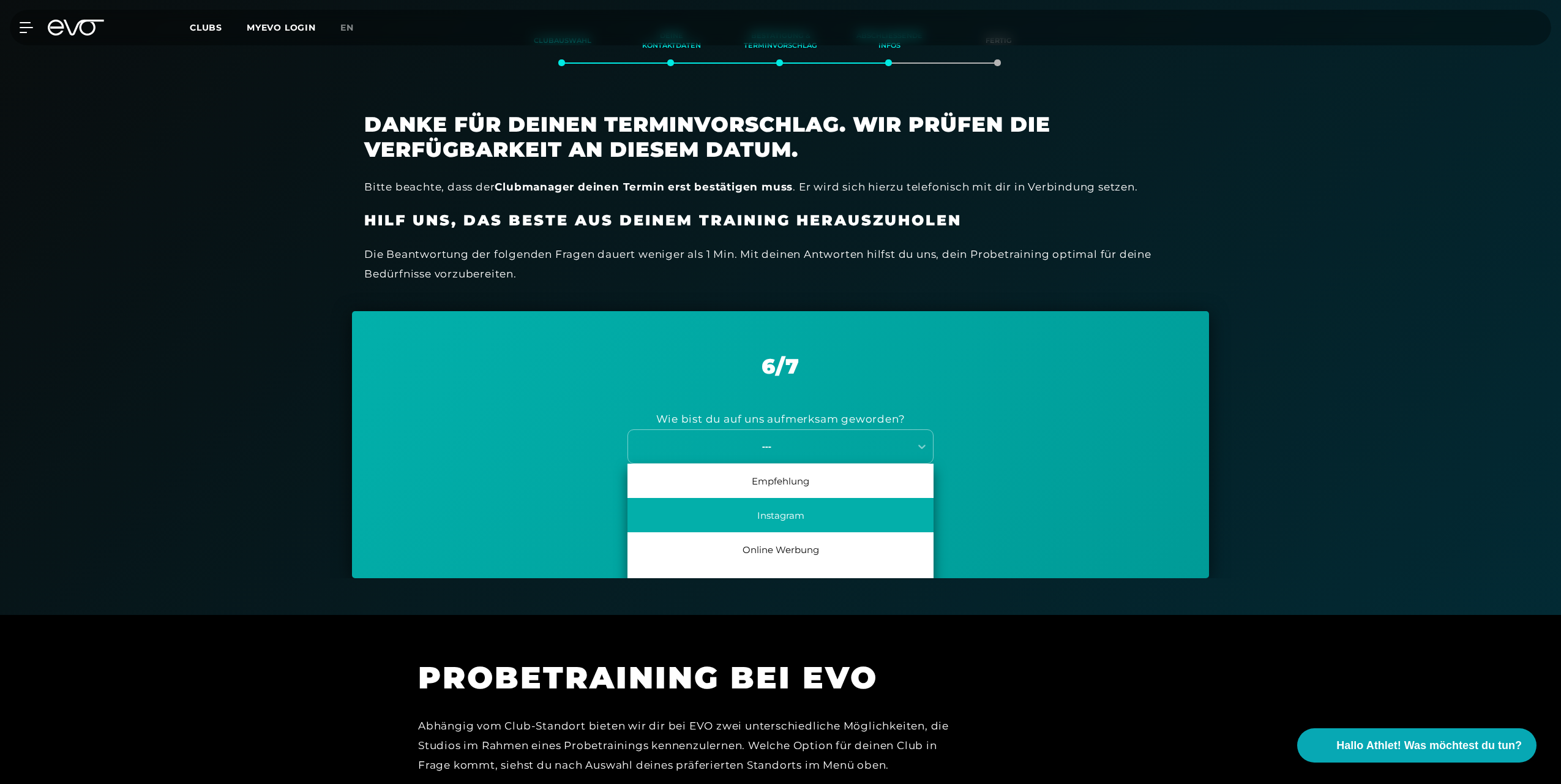
scroll to position [272, 0]
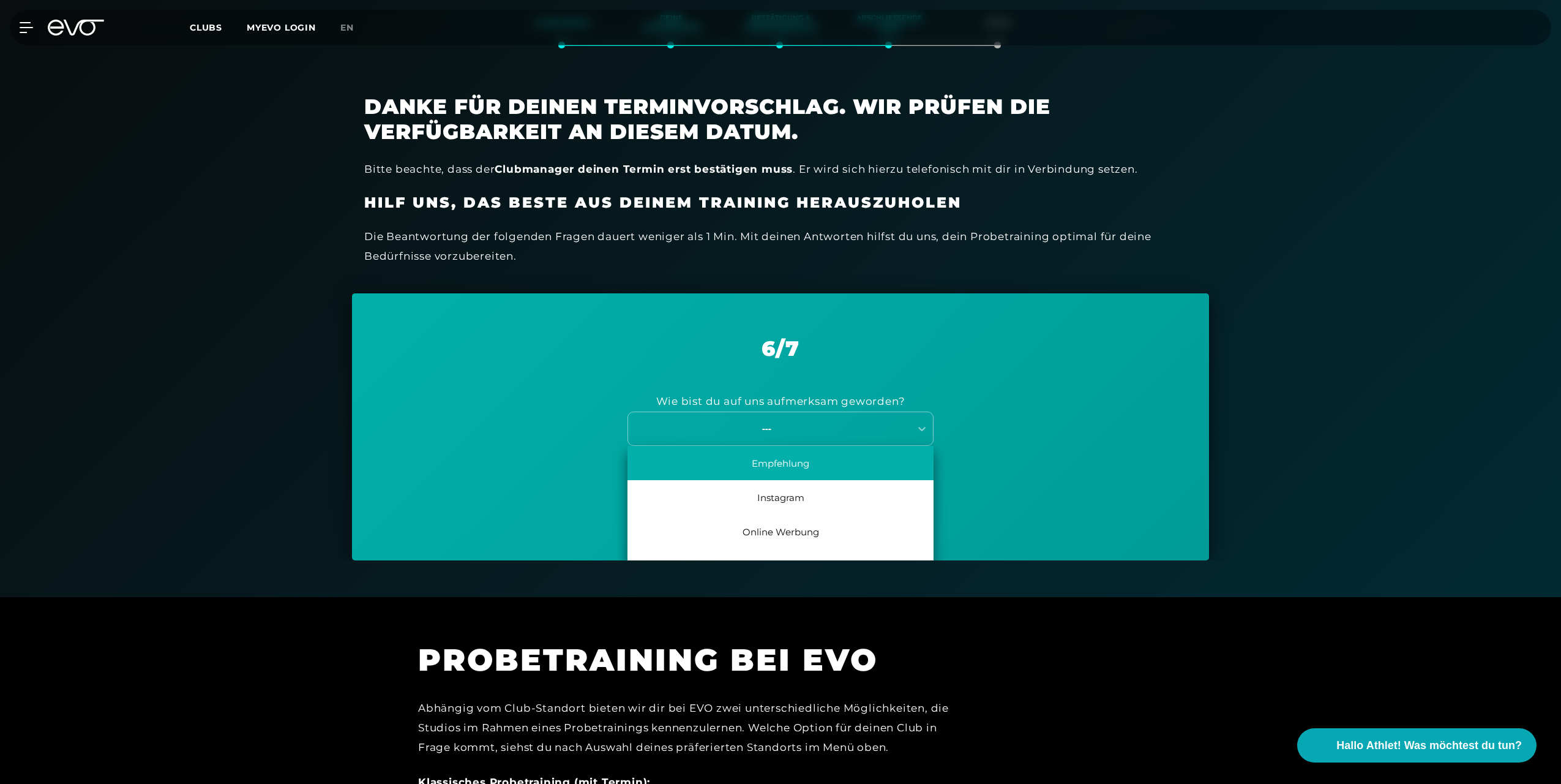
click at [779, 471] on div "Empfehlung" at bounding box center [780, 462] width 306 height 34
click at [784, 422] on div "---" at bounding box center [766, 428] width 275 height 14
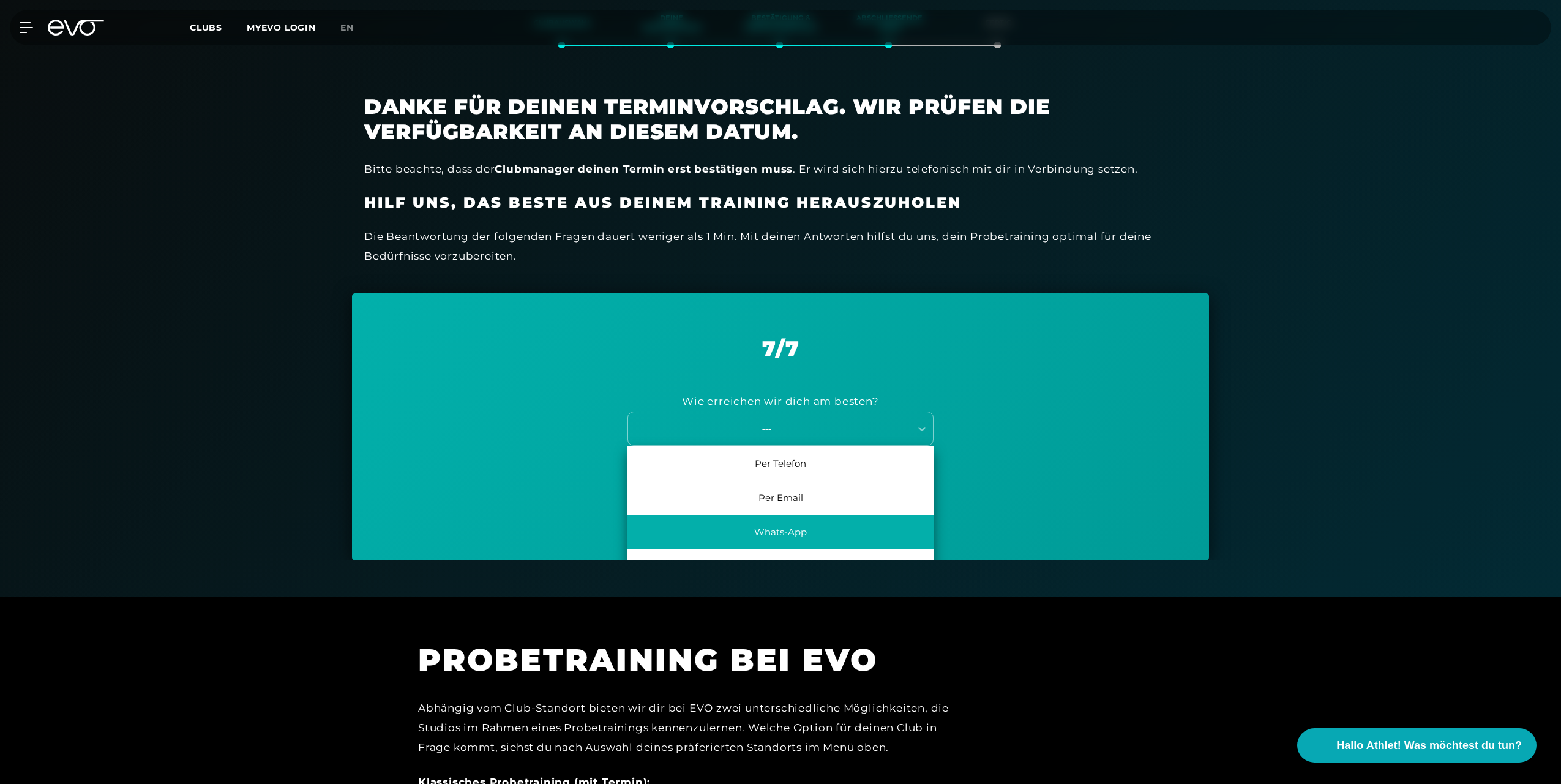
click at [794, 532] on div "Whats-App" at bounding box center [780, 531] width 306 height 34
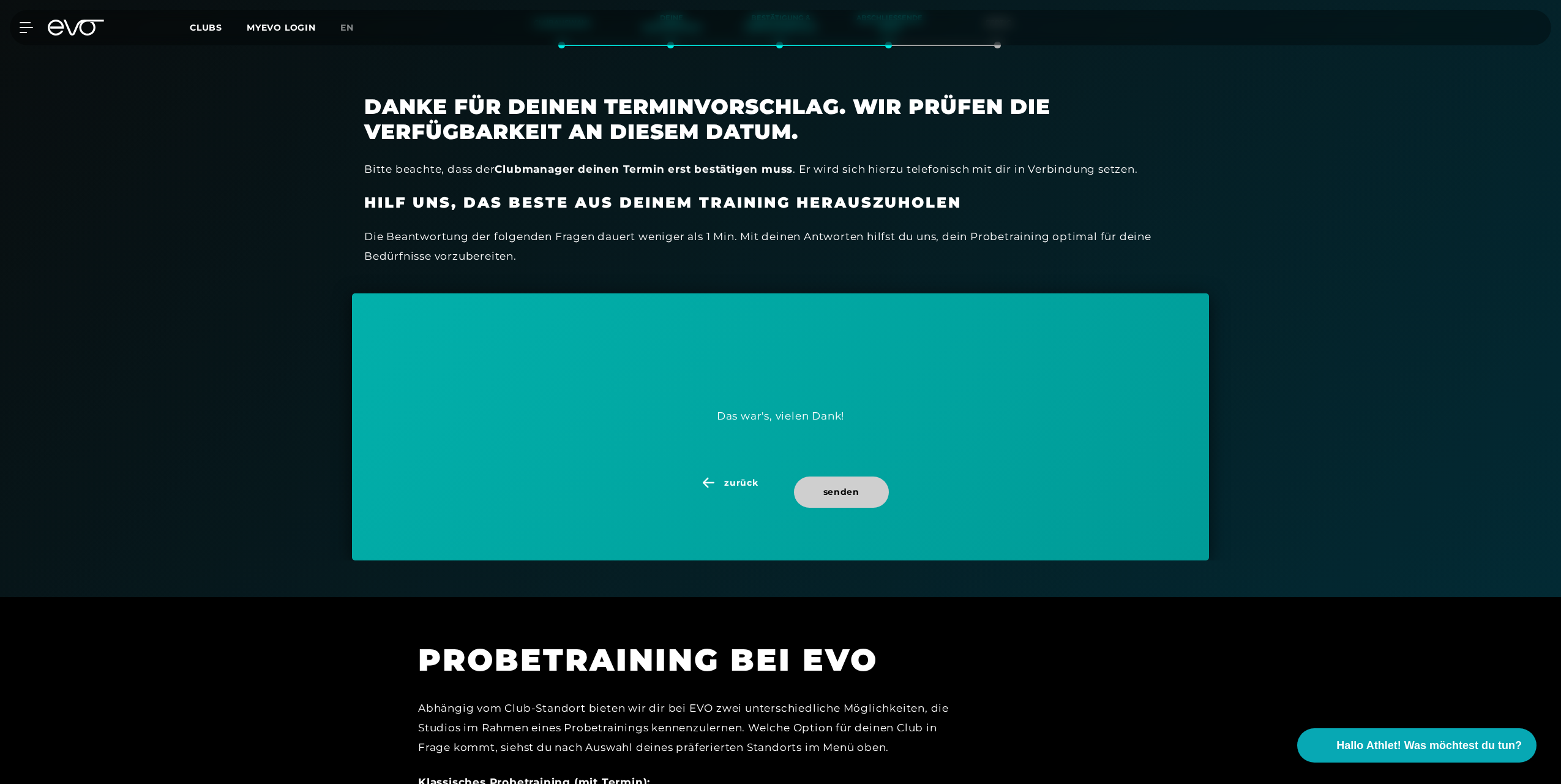
click at [850, 499] on span "senden" at bounding box center [841, 492] width 95 height 32
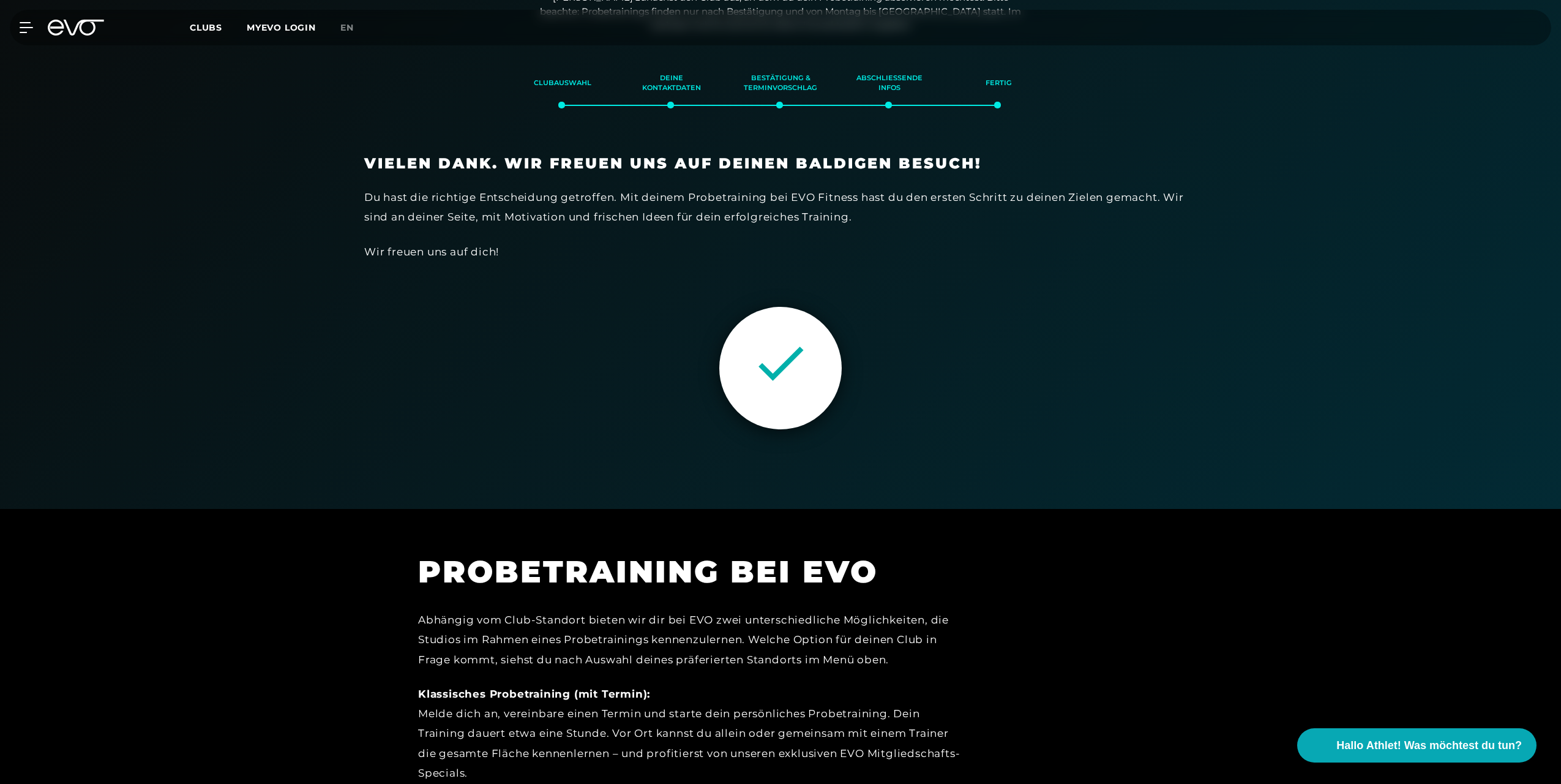
scroll to position [210, 0]
